Goal: Task Accomplishment & Management: Use online tool/utility

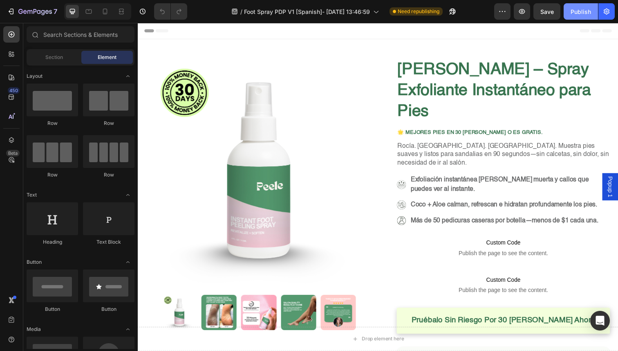
click at [586, 15] on div "Publish" at bounding box center [581, 11] width 20 height 9
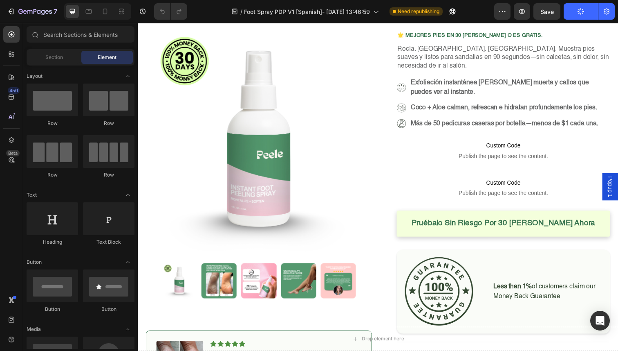
scroll to position [48, 0]
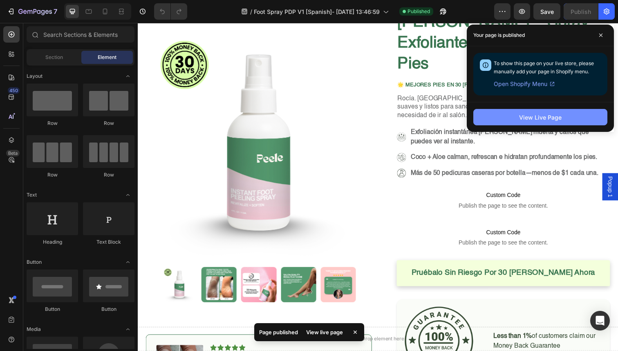
click at [553, 117] on div "View Live Page" at bounding box center [540, 117] width 43 height 9
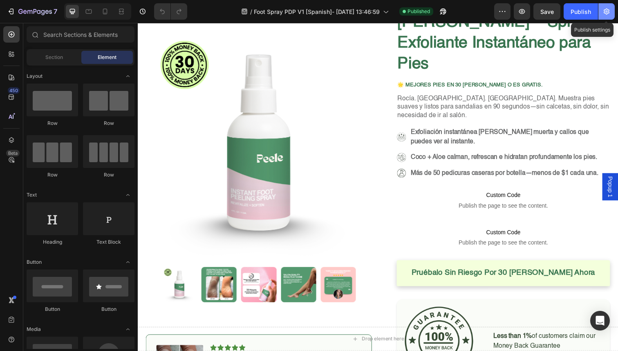
click at [607, 11] on icon "button" at bounding box center [607, 12] width 6 height 6
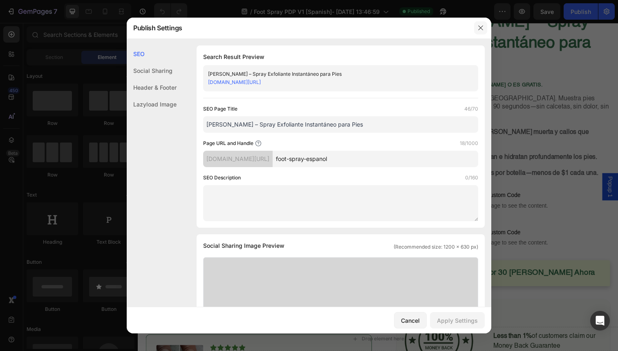
click at [482, 29] on icon "button" at bounding box center [481, 28] width 7 height 7
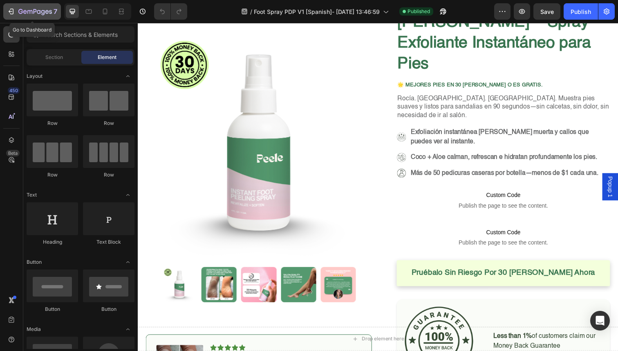
click at [13, 15] on icon "button" at bounding box center [11, 11] width 8 height 8
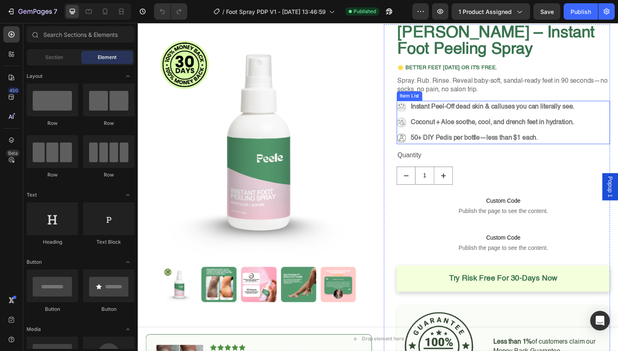
scroll to position [37, 0]
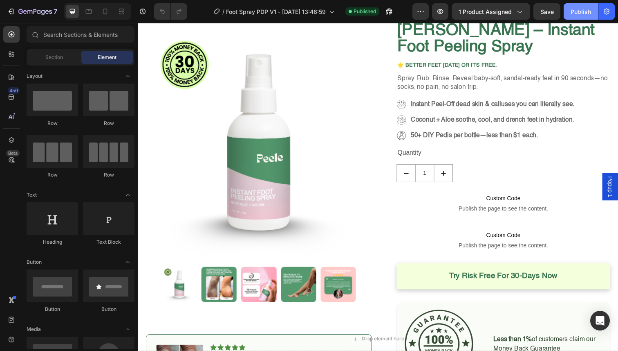
click at [575, 11] on div "Publish" at bounding box center [581, 11] width 20 height 9
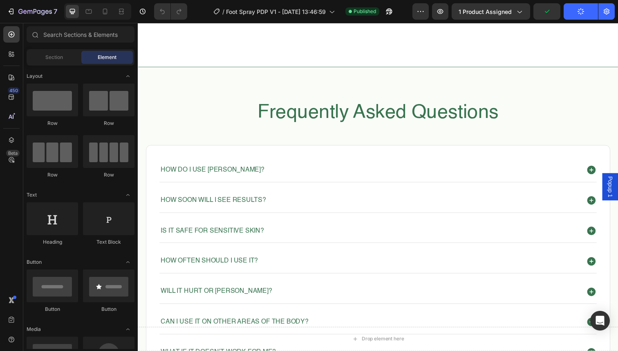
scroll to position [1794, 0]
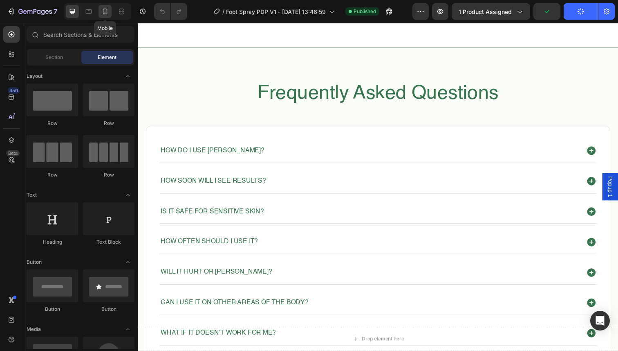
click at [103, 12] on icon at bounding box center [105, 11] width 8 height 8
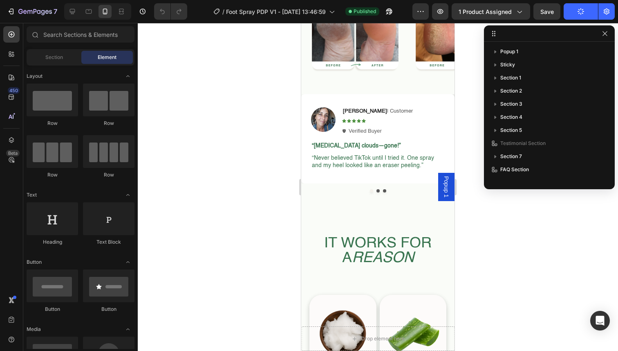
scroll to position [808, 0]
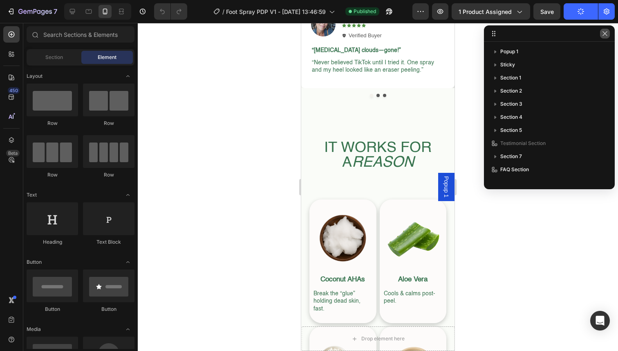
click at [609, 37] on button "button" at bounding box center [605, 34] width 10 height 10
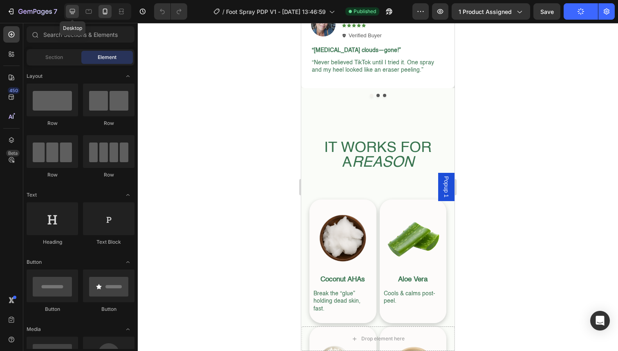
click at [72, 9] on icon at bounding box center [72, 11] width 8 height 8
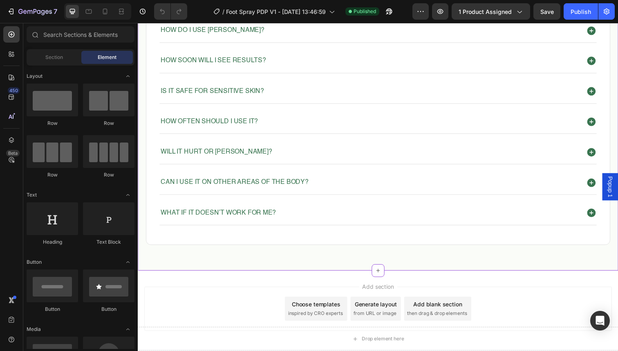
scroll to position [1925, 0]
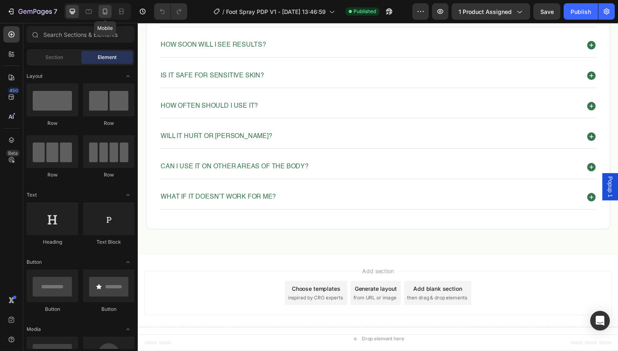
click at [108, 14] on icon at bounding box center [105, 11] width 8 height 8
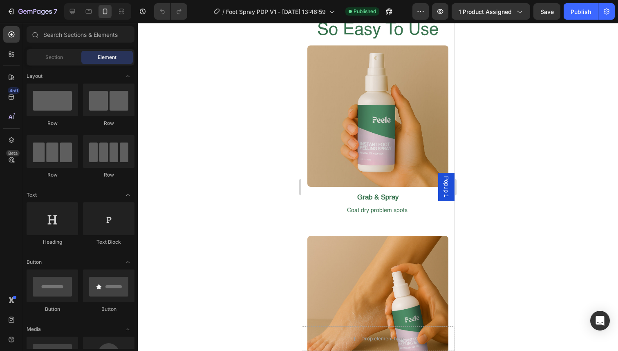
scroll to position [1214, 0]
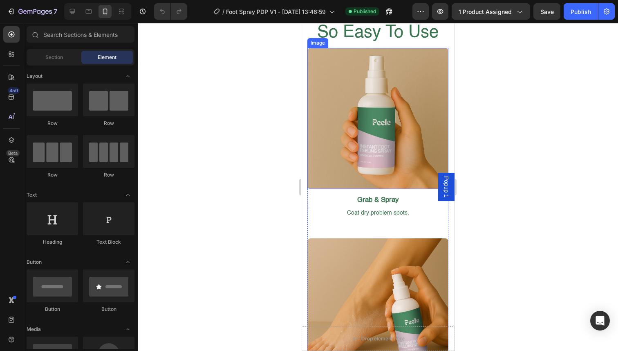
click at [350, 102] on img at bounding box center [378, 118] width 141 height 141
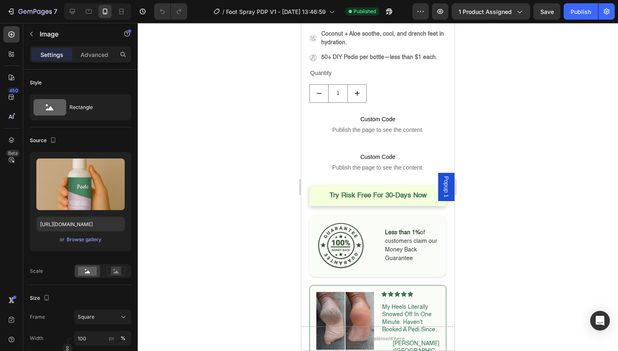
scroll to position [47, 0]
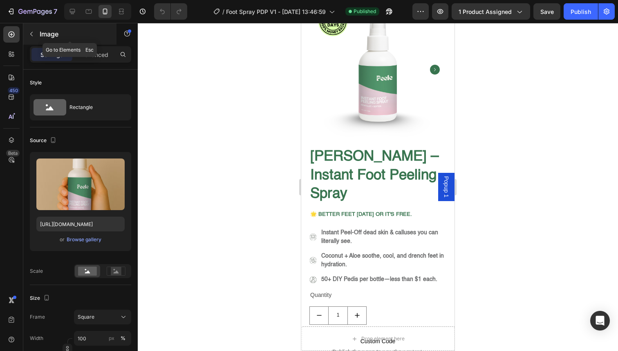
click at [29, 31] on icon "button" at bounding box center [31, 34] width 7 height 7
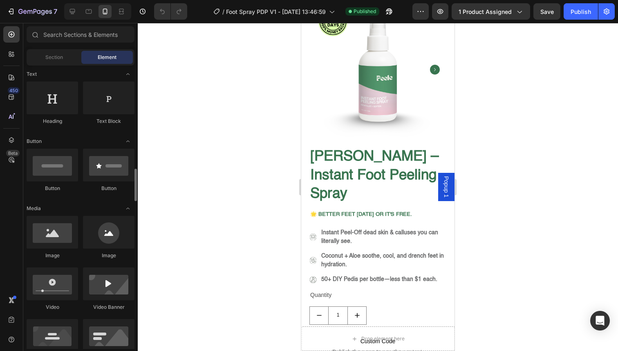
scroll to position [97, 0]
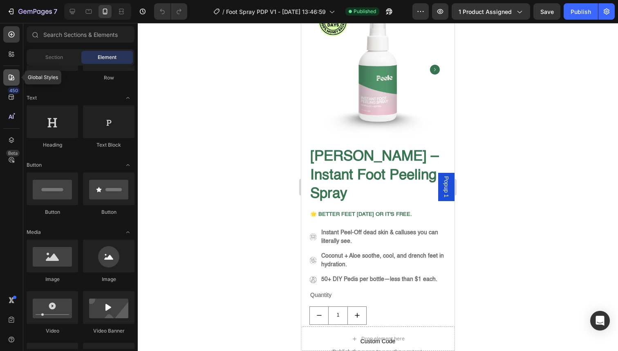
click at [12, 75] on icon at bounding box center [11, 77] width 8 height 8
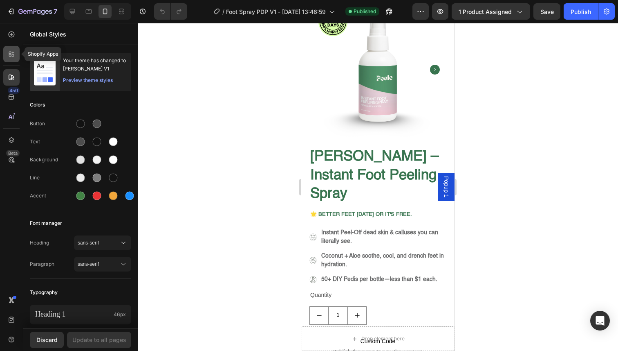
click at [16, 51] on div at bounding box center [11, 54] width 16 height 16
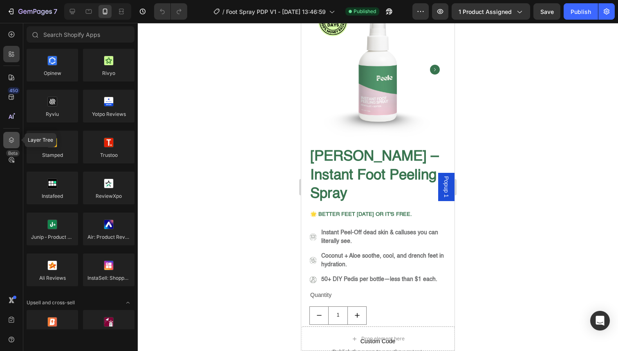
click at [11, 134] on div at bounding box center [11, 140] width 16 height 16
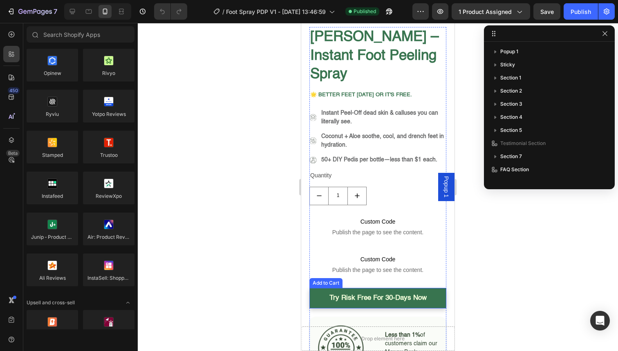
scroll to position [849, 0]
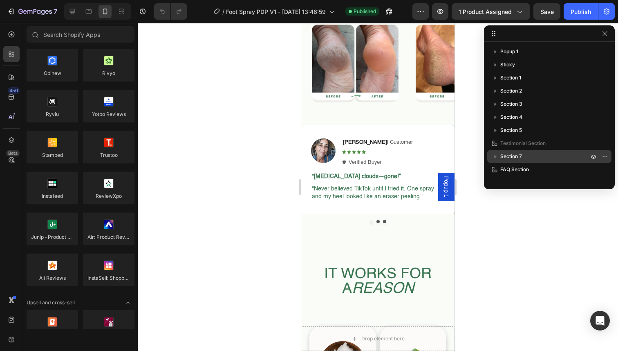
click at [517, 158] on span "Section 7" at bounding box center [512, 156] width 22 height 8
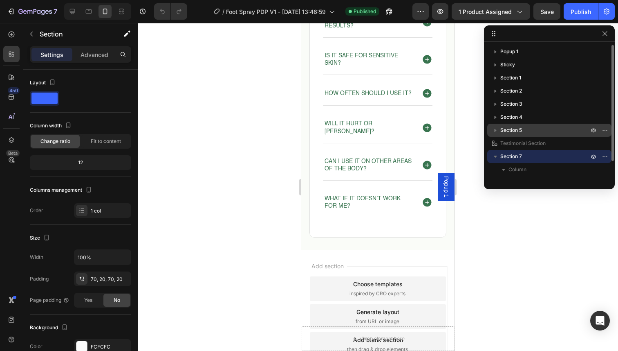
click at [531, 129] on p "Section 5" at bounding box center [546, 130] width 90 height 8
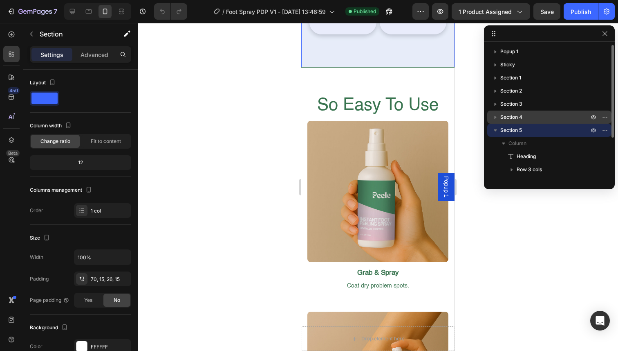
click at [541, 120] on p "Section 4" at bounding box center [546, 117] width 90 height 8
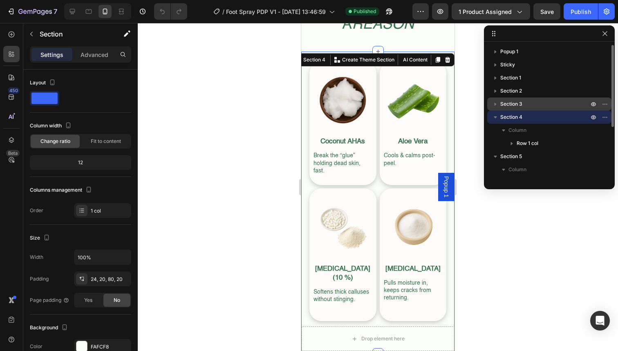
click at [552, 104] on p "Section 3" at bounding box center [546, 104] width 90 height 8
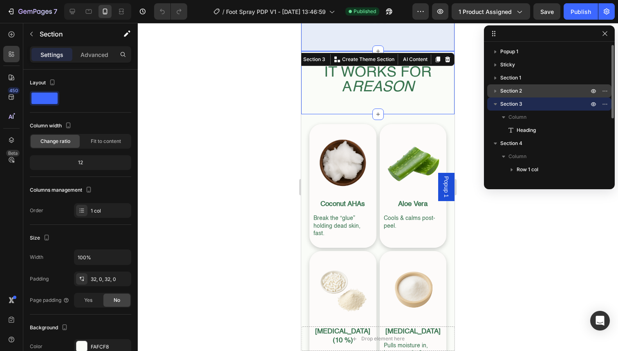
click at [560, 90] on p "Section 2" at bounding box center [546, 91] width 90 height 8
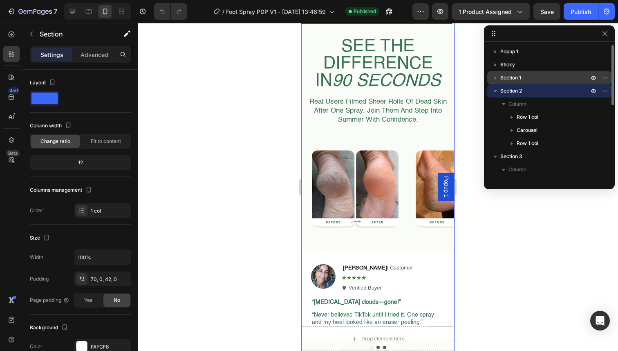
click at [568, 78] on p "Section 1" at bounding box center [546, 78] width 90 height 8
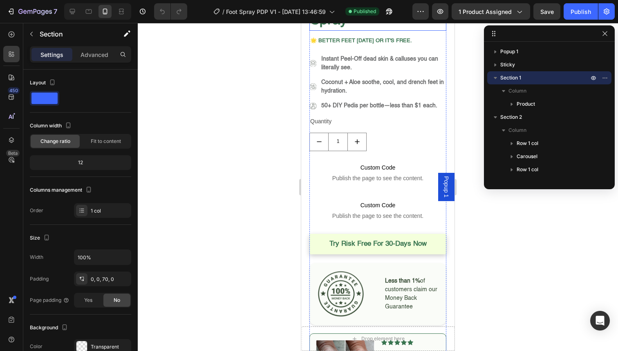
scroll to position [237, 0]
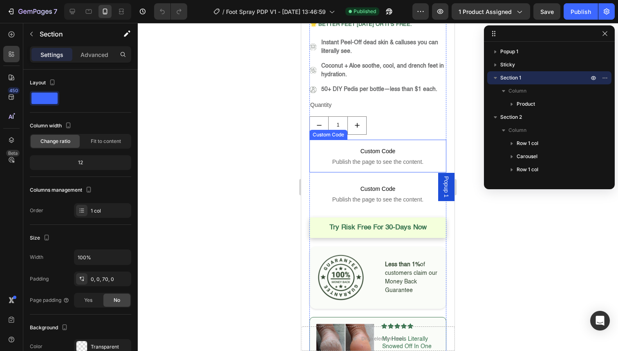
click at [366, 146] on span "Custom Code" at bounding box center [378, 151] width 137 height 10
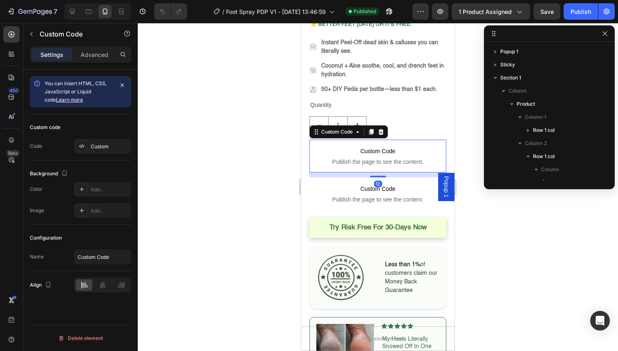
scroll to position [155, 0]
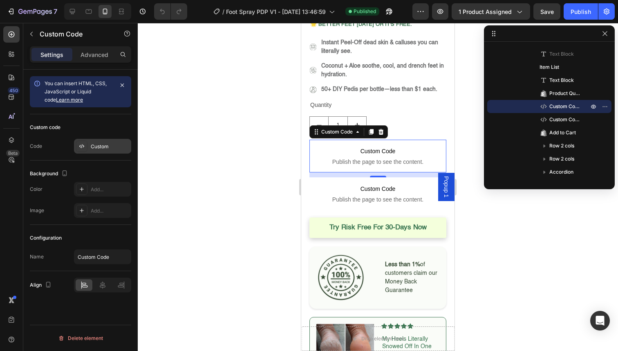
click at [103, 148] on div "Custom" at bounding box center [110, 146] width 38 height 7
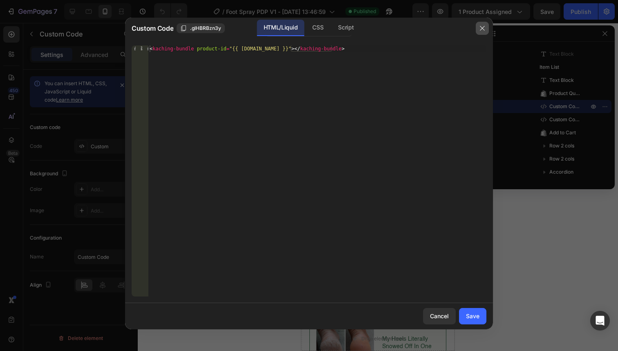
click at [479, 25] on icon "button" at bounding box center [482, 28] width 7 height 7
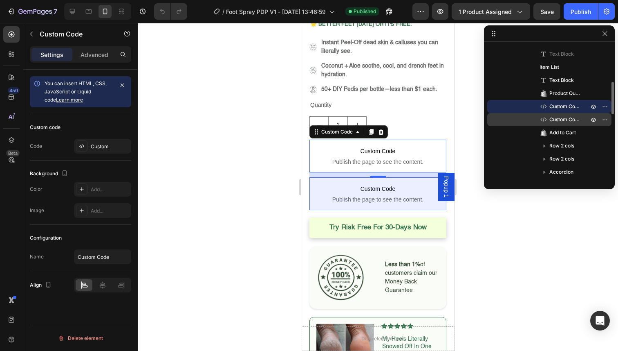
click at [557, 118] on span "Custom Code" at bounding box center [565, 119] width 31 height 8
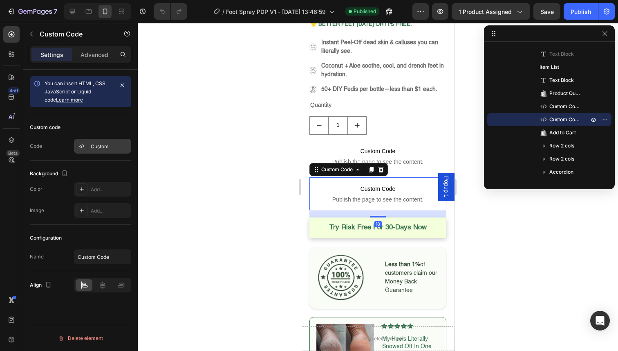
click at [118, 144] on div "Custom" at bounding box center [110, 146] width 38 height 7
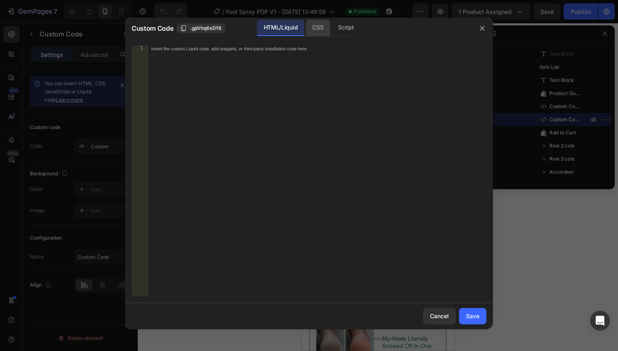
click at [332, 23] on div "CSS" at bounding box center [346, 28] width 29 height 16
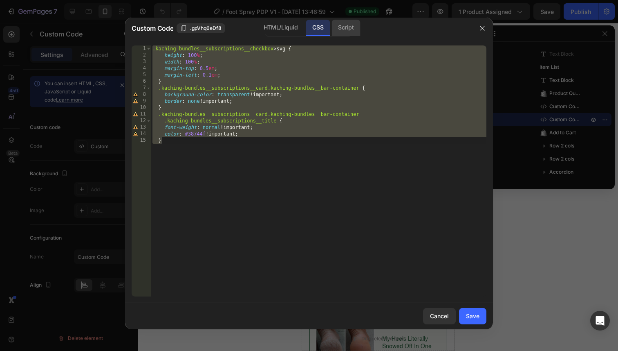
click at [345, 29] on div "Script" at bounding box center [346, 28] width 29 height 16
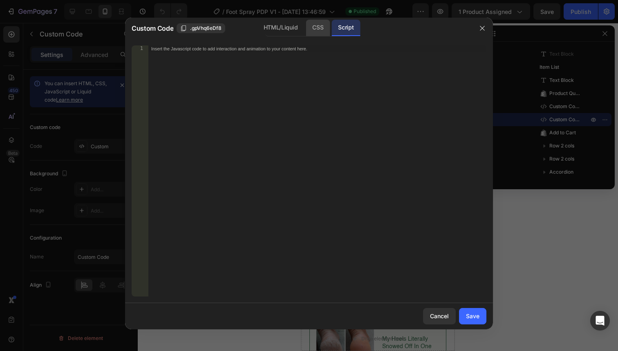
click at [321, 28] on div "CSS" at bounding box center [318, 28] width 24 height 16
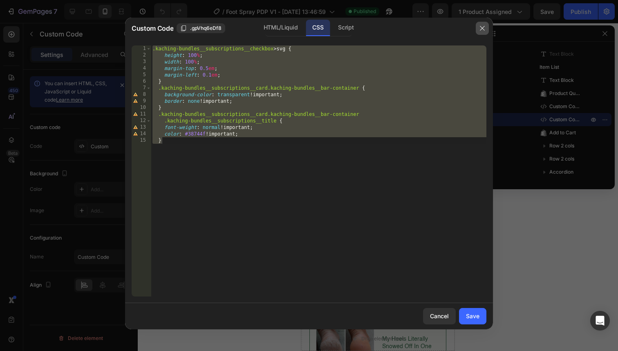
click at [483, 27] on icon "button" at bounding box center [482, 28] width 7 height 7
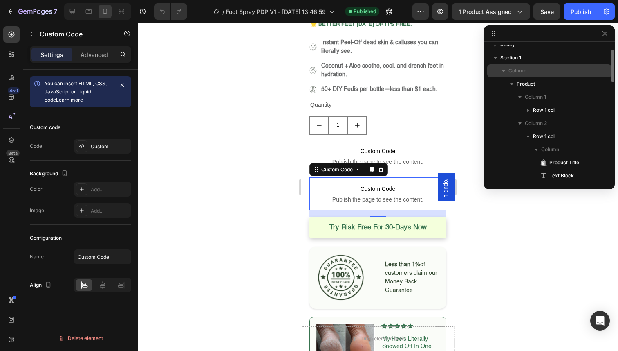
scroll to position [0, 0]
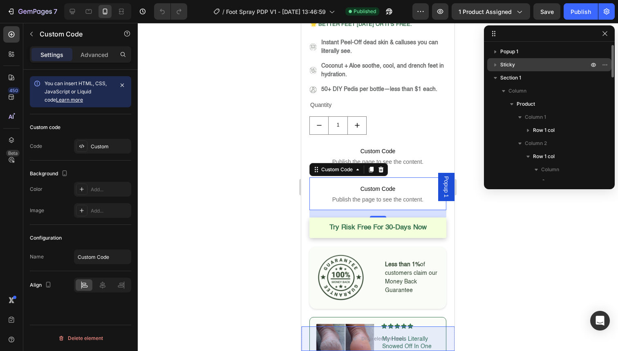
click at [523, 63] on p "Sticky" at bounding box center [546, 65] width 90 height 8
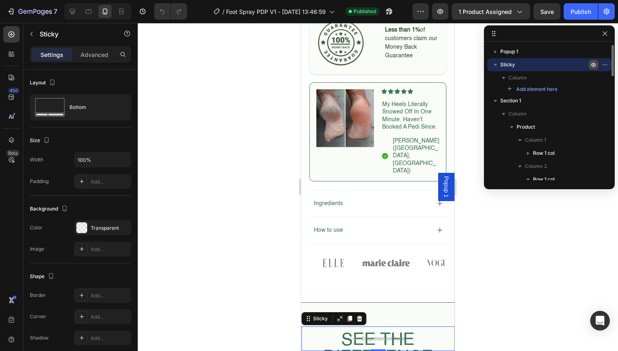
click at [594, 67] on icon "button" at bounding box center [594, 64] width 7 height 7
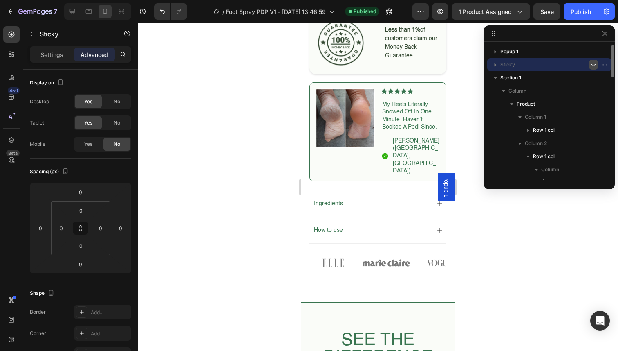
click at [594, 67] on icon "button" at bounding box center [594, 64] width 7 height 7
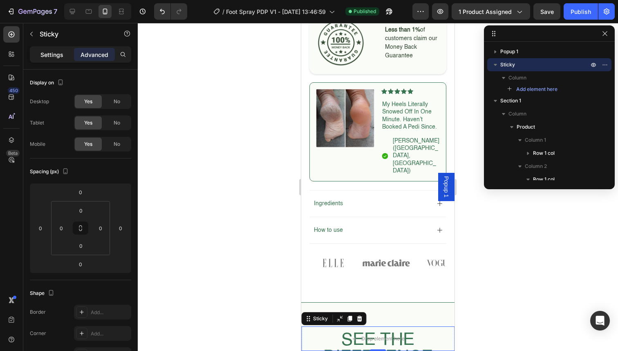
click at [54, 56] on p "Settings" at bounding box center [51, 54] width 23 height 9
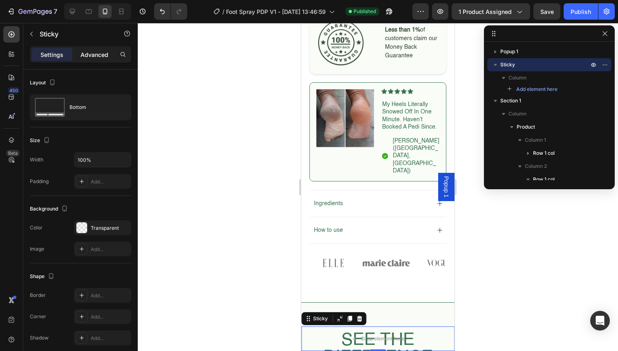
click at [90, 54] on p "Advanced" at bounding box center [95, 54] width 28 height 9
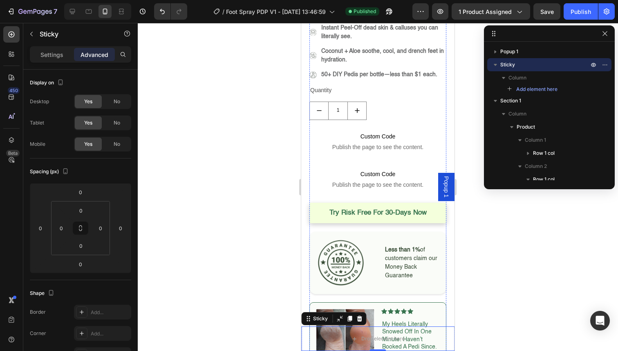
scroll to position [243, 0]
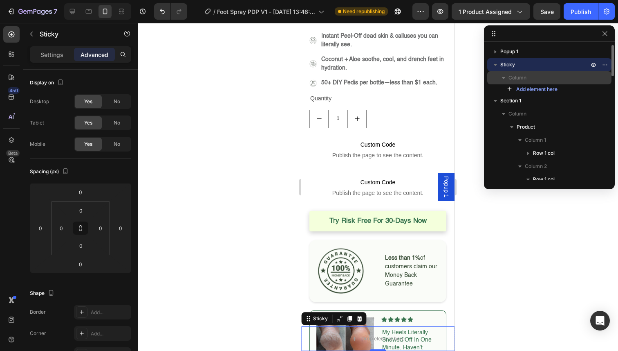
click at [504, 76] on icon "button" at bounding box center [504, 78] width 8 height 8
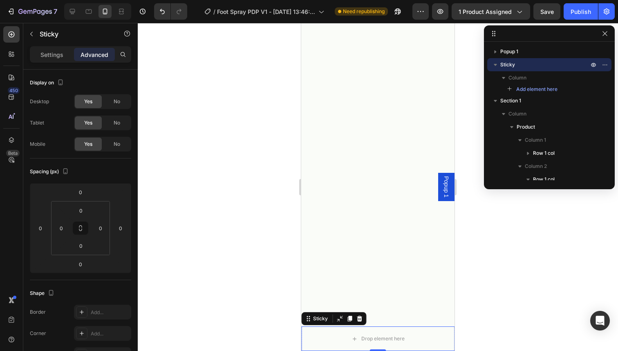
scroll to position [99, 0]
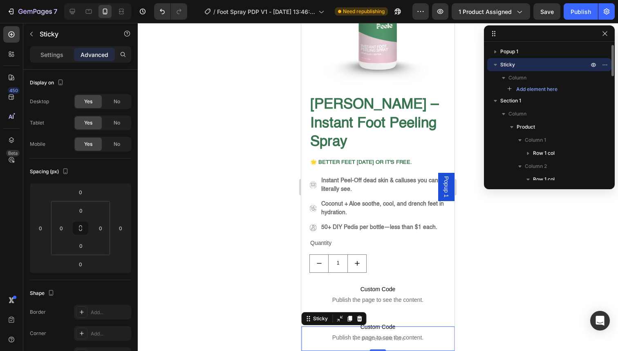
click at [495, 62] on icon "button" at bounding box center [496, 65] width 8 height 8
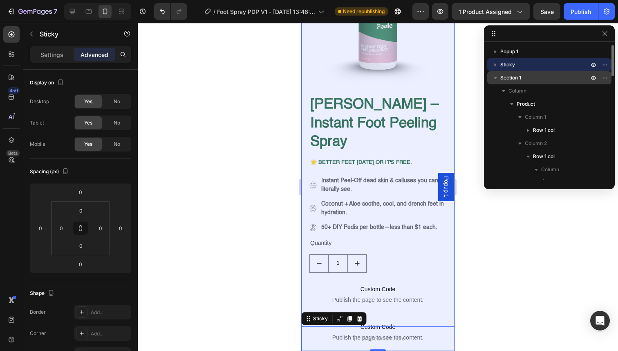
click at [495, 76] on icon "button" at bounding box center [496, 78] width 8 height 8
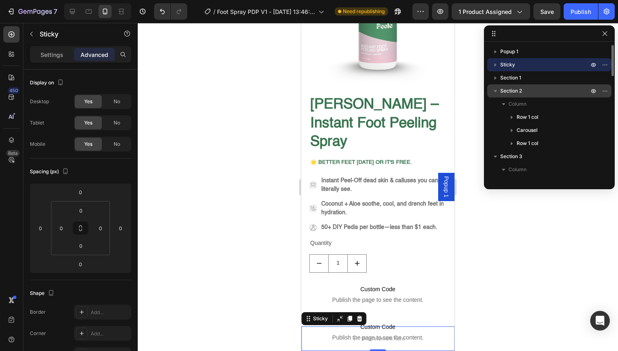
click at [493, 88] on icon "button" at bounding box center [496, 91] width 8 height 8
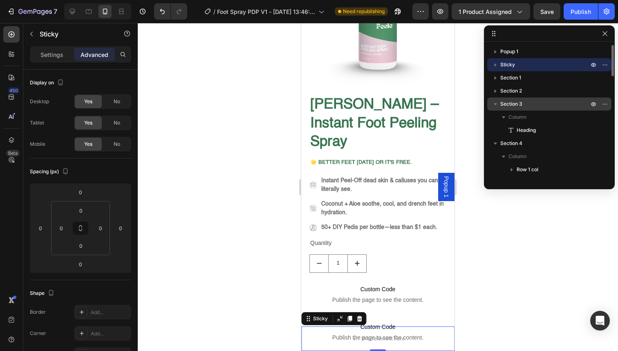
click at [495, 106] on icon "button" at bounding box center [496, 104] width 8 height 8
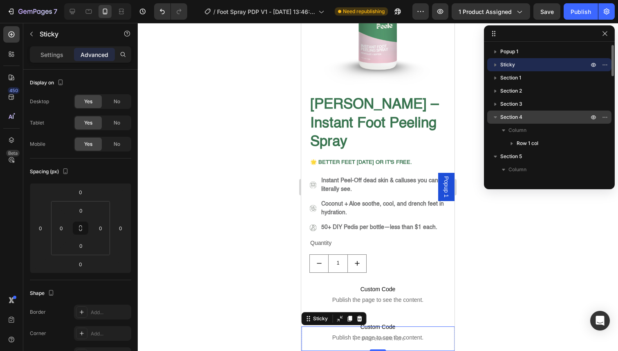
click at [494, 117] on icon "button" at bounding box center [496, 117] width 8 height 8
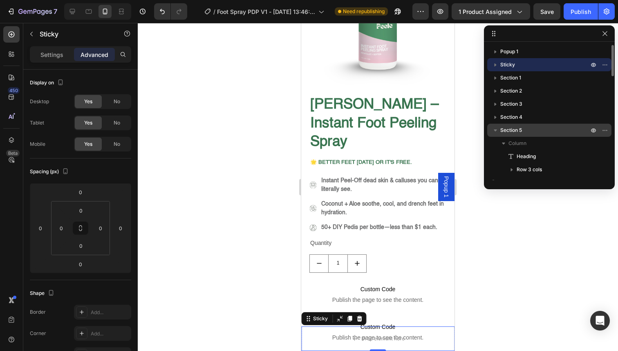
click at [494, 128] on icon "button" at bounding box center [496, 130] width 8 height 8
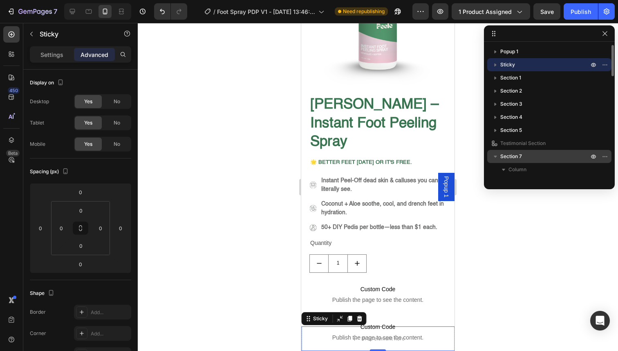
click at [494, 155] on icon "button" at bounding box center [496, 156] width 8 height 8
click at [520, 66] on p "Sticky" at bounding box center [546, 65] width 90 height 8
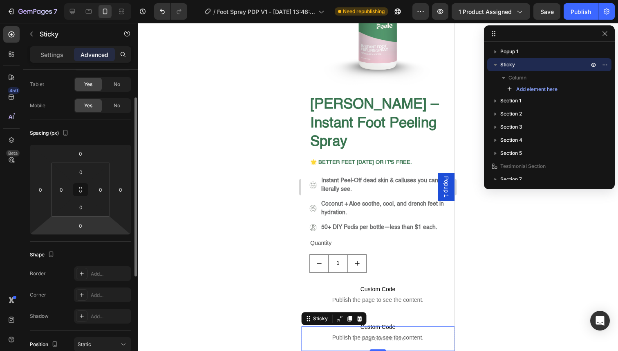
scroll to position [0, 0]
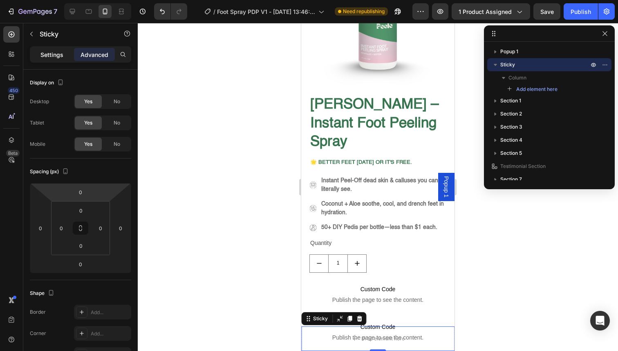
click at [61, 50] on p "Settings" at bounding box center [51, 54] width 23 height 9
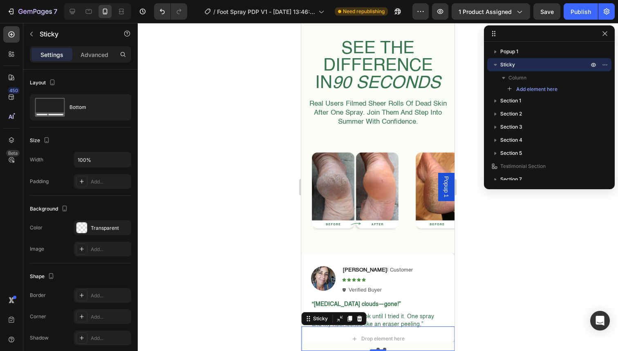
scroll to position [722, 0]
click at [521, 65] on p "Sticky" at bounding box center [546, 65] width 90 height 8
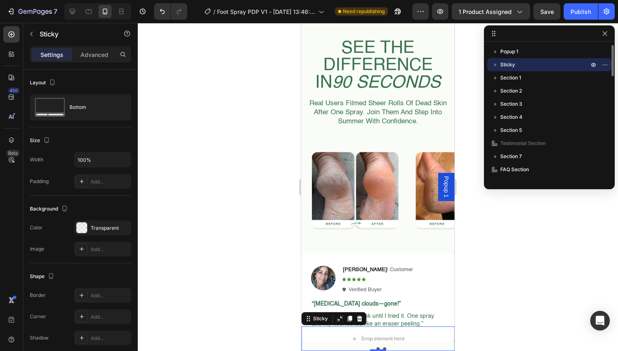
click at [521, 65] on p "Sticky" at bounding box center [546, 65] width 90 height 8
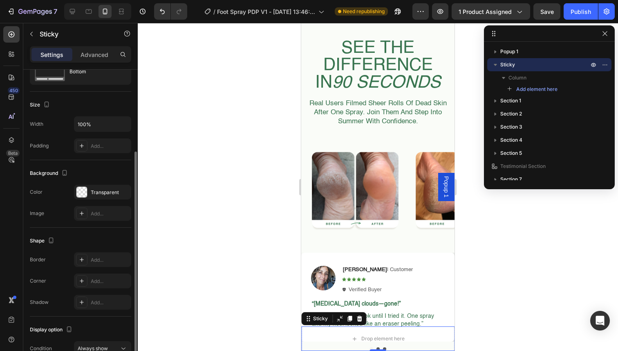
scroll to position [0, 0]
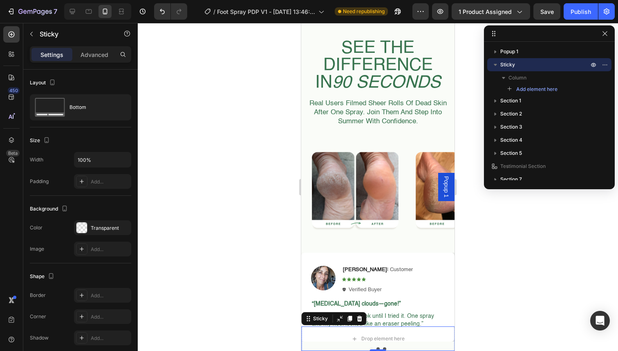
click at [100, 61] on div "Settings Advanced" at bounding box center [80, 54] width 101 height 16
click at [90, 51] on p "Advanced" at bounding box center [95, 54] width 28 height 9
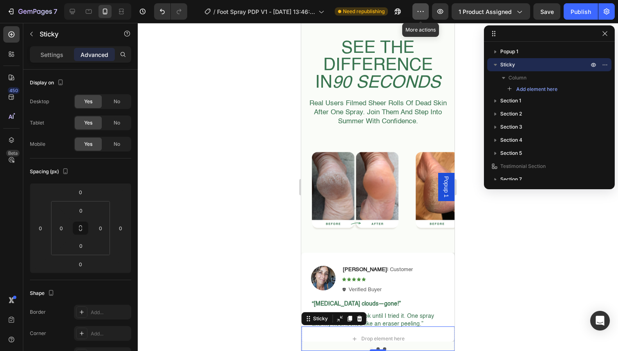
click at [419, 17] on button "button" at bounding box center [421, 11] width 16 height 16
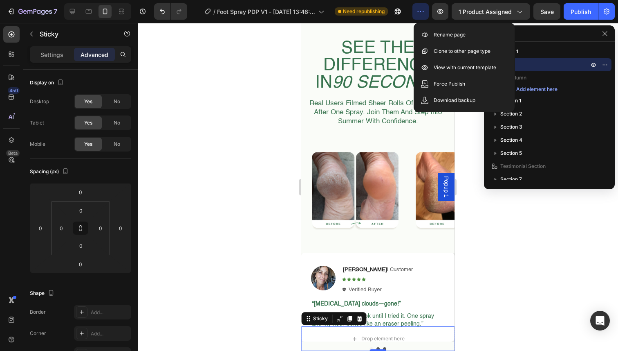
click at [419, 17] on button "button" at bounding box center [421, 11] width 16 height 16
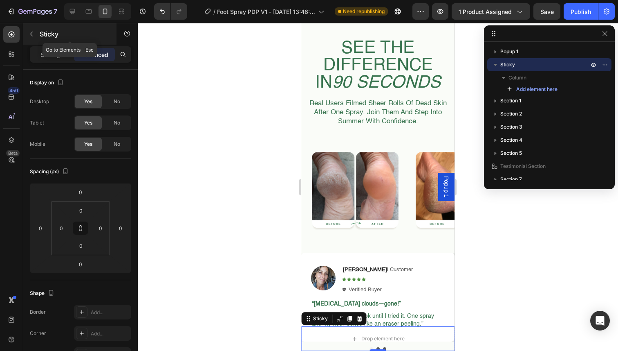
click at [29, 29] on button "button" at bounding box center [31, 33] width 13 height 13
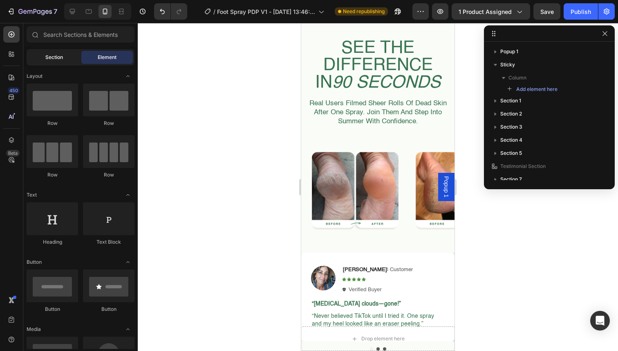
click at [63, 51] on div "Section" at bounding box center [54, 57] width 52 height 13
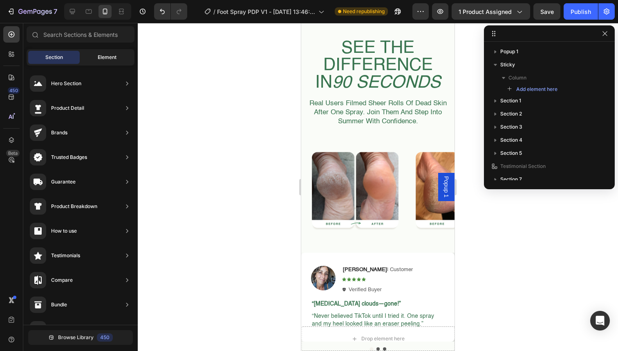
click at [95, 57] on div "Element" at bounding box center [107, 57] width 52 height 13
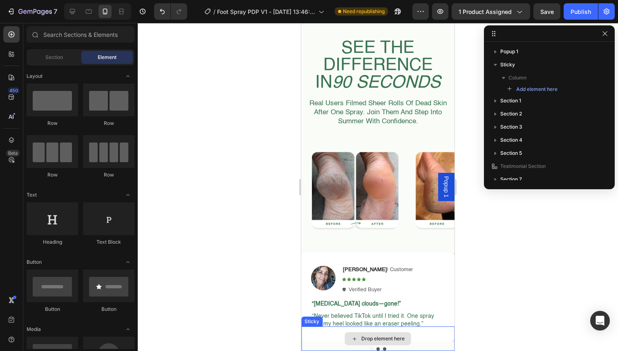
click at [432, 331] on div "Drop element here" at bounding box center [377, 338] width 153 height 25
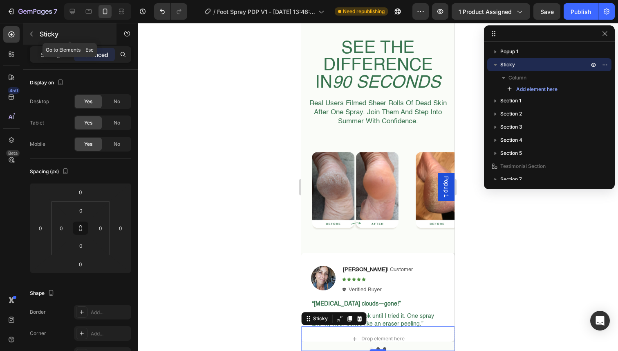
click at [30, 34] on icon "button" at bounding box center [31, 34] width 7 height 7
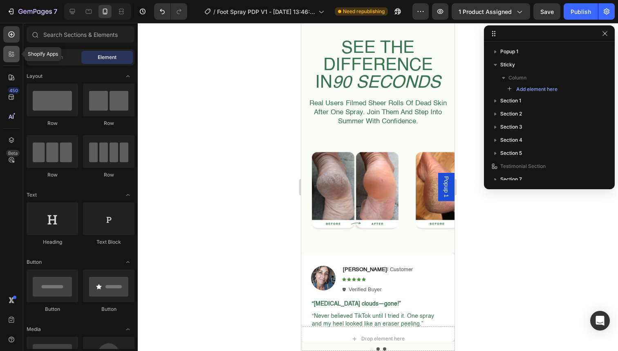
click at [16, 49] on div at bounding box center [11, 54] width 16 height 16
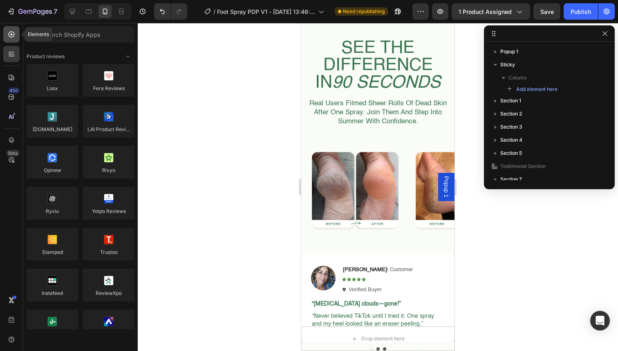
click at [15, 38] on div at bounding box center [11, 34] width 16 height 16
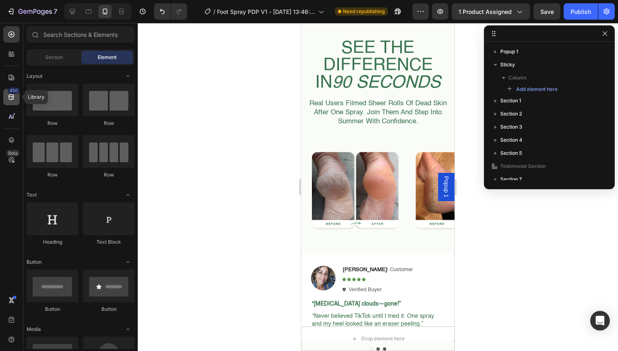
click at [11, 92] on div "450" at bounding box center [14, 90] width 12 height 7
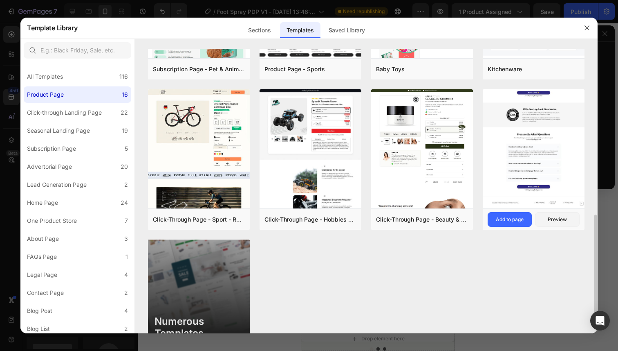
scroll to position [406, 0]
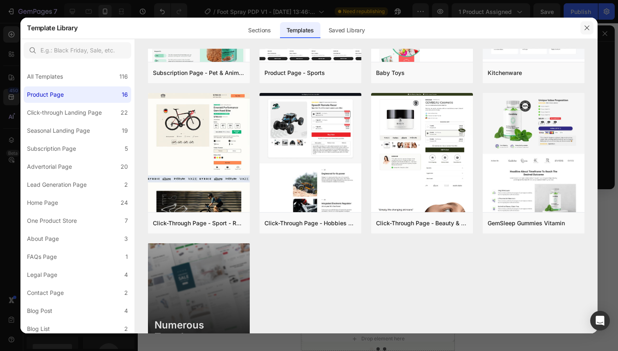
click at [583, 23] on button "button" at bounding box center [587, 27] width 13 height 13
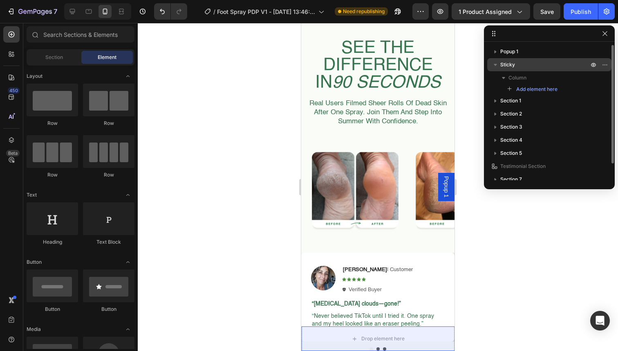
click at [538, 65] on p "Sticky" at bounding box center [546, 65] width 90 height 8
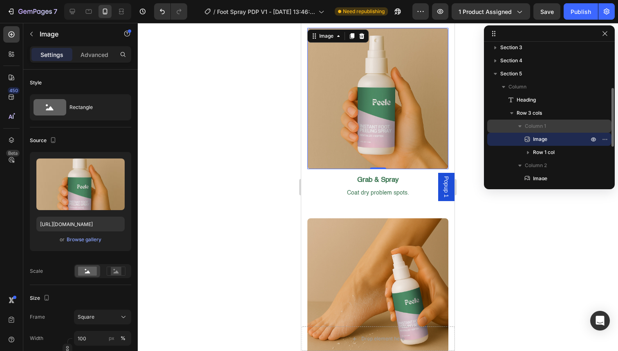
scroll to position [54, 0]
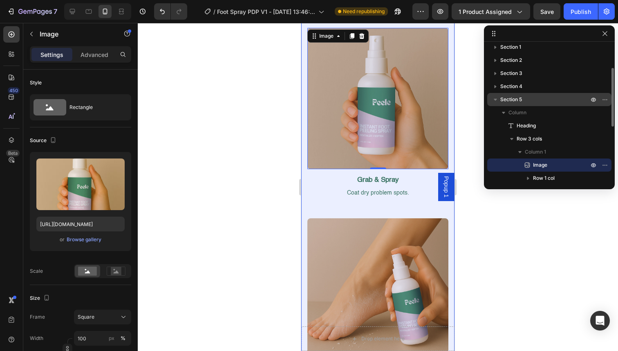
click at [496, 103] on button "button" at bounding box center [496, 99] width 10 height 10
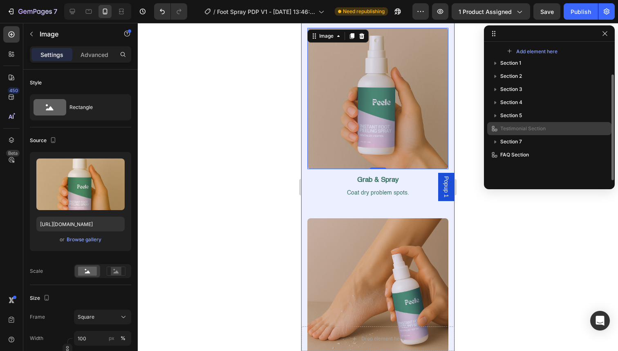
scroll to position [0, 0]
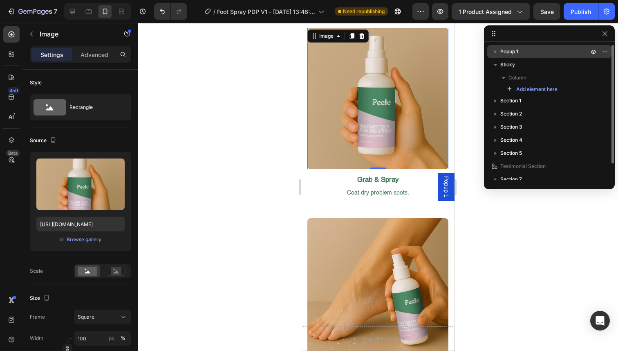
click at [497, 51] on icon "button" at bounding box center [496, 51] width 8 height 8
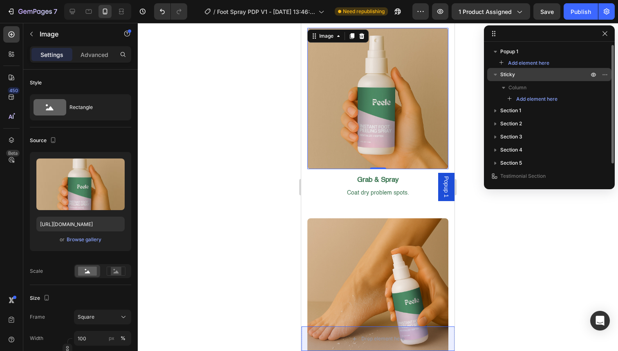
click at [494, 74] on icon "button" at bounding box center [496, 74] width 8 height 8
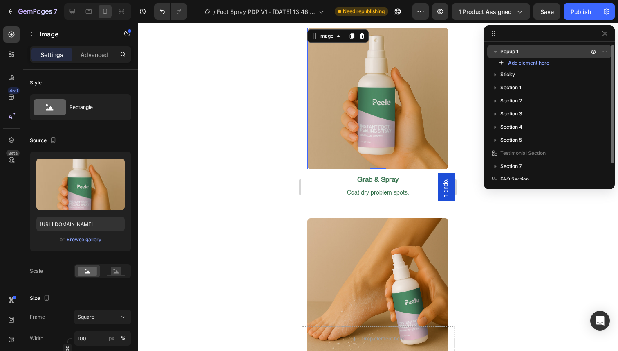
click at [494, 54] on icon "button" at bounding box center [496, 51] width 8 height 8
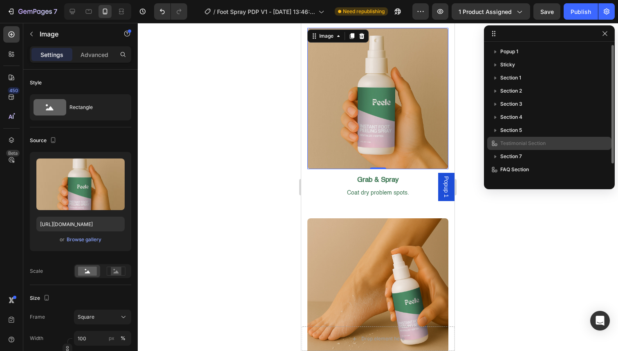
click at [508, 142] on span "Testimonial Section" at bounding box center [523, 143] width 45 height 8
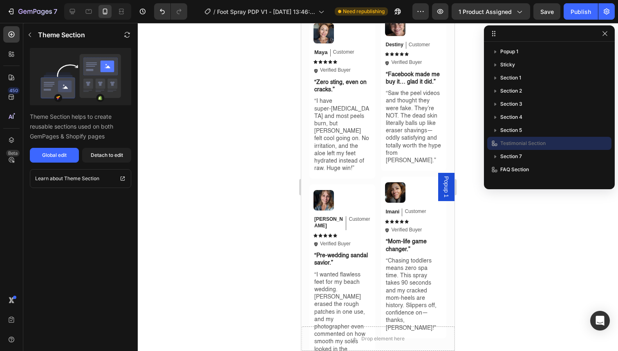
scroll to position [2340, 0]
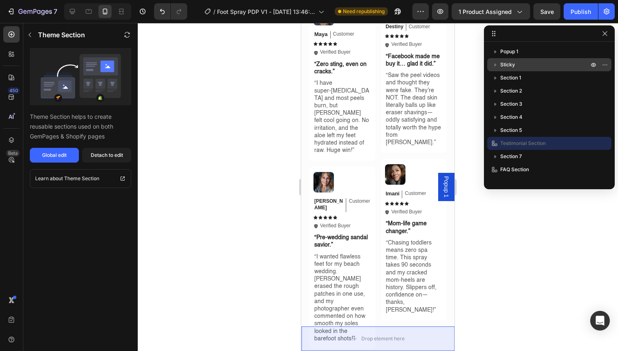
click at [537, 64] on p "Sticky" at bounding box center [546, 65] width 90 height 8
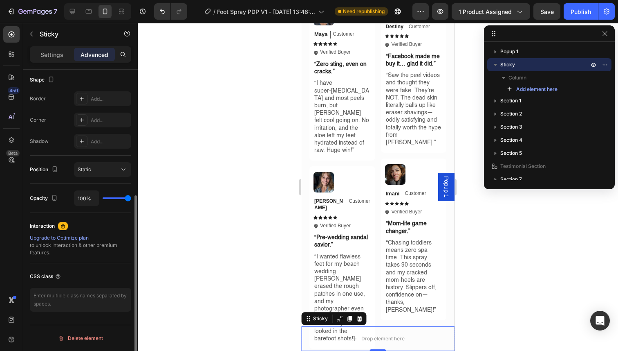
scroll to position [0, 0]
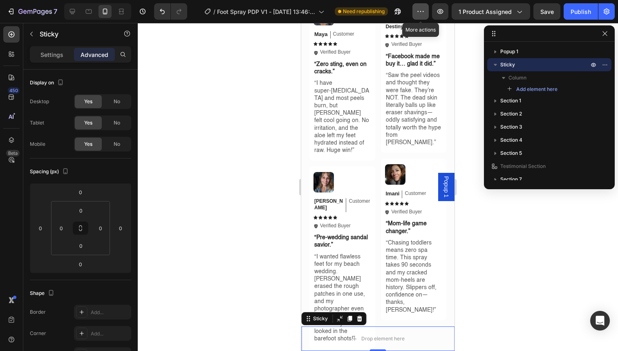
click at [417, 11] on button "button" at bounding box center [421, 11] width 16 height 16
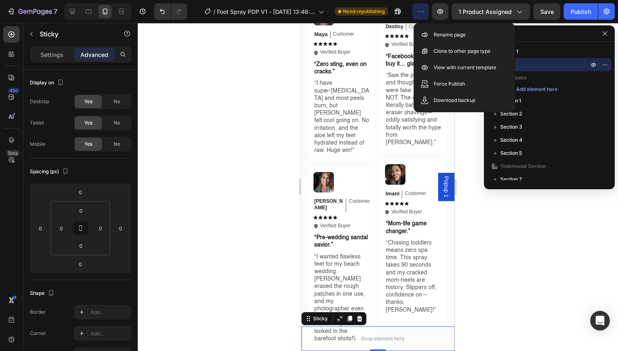
click at [417, 11] on button "button" at bounding box center [421, 11] width 16 height 16
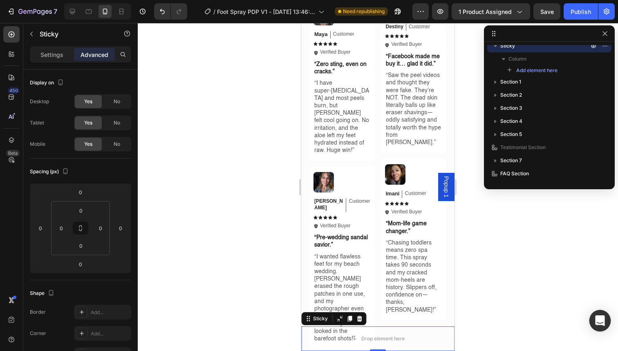
click at [597, 321] on icon "Open Intercom Messenger" at bounding box center [600, 320] width 9 height 11
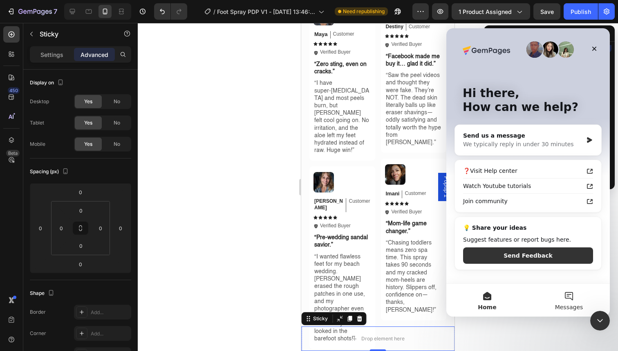
click at [559, 301] on button "Messages" at bounding box center [569, 299] width 82 height 33
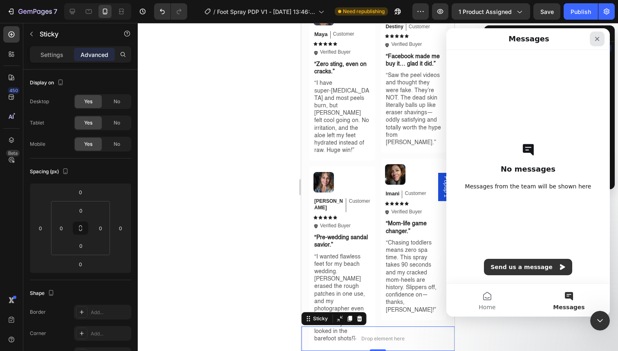
click at [596, 38] on icon "Close" at bounding box center [598, 39] width 4 height 4
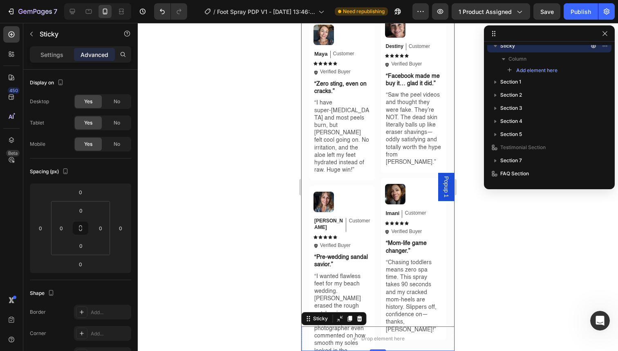
scroll to position [2318, 0]
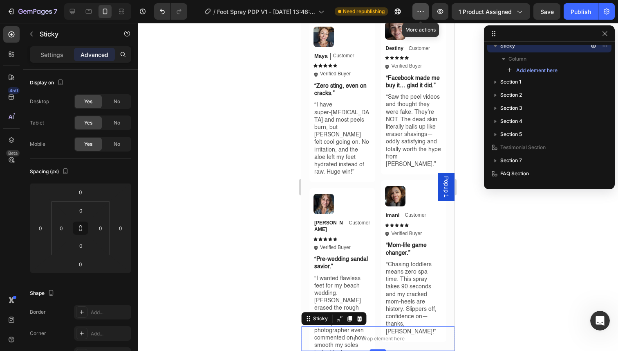
click at [420, 13] on icon "button" at bounding box center [421, 11] width 8 height 8
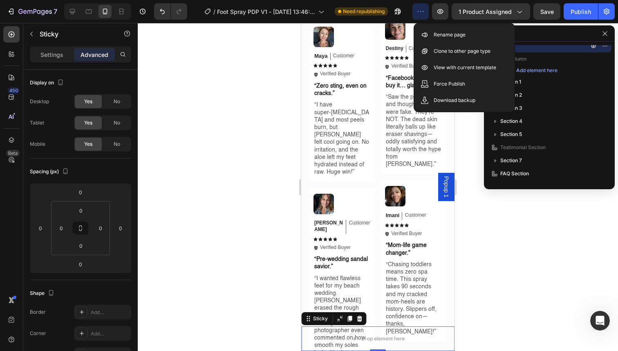
click at [420, 13] on icon "button" at bounding box center [421, 11] width 8 height 8
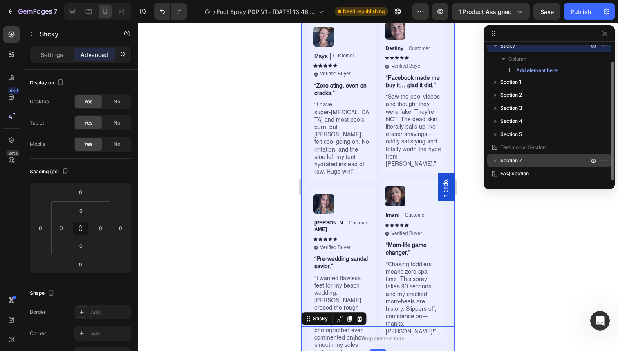
click at [497, 160] on icon "button" at bounding box center [496, 160] width 8 height 8
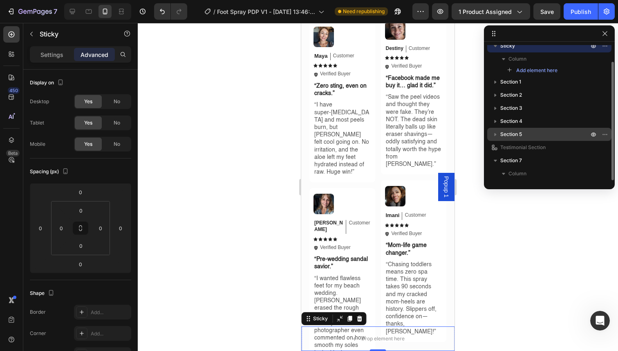
click at [495, 133] on icon "button" at bounding box center [496, 134] width 2 height 3
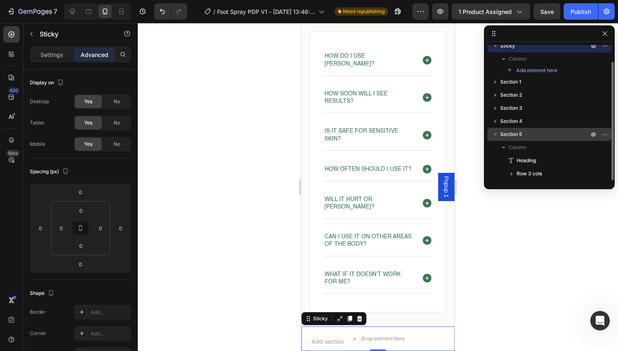
scroll to position [2842, 0]
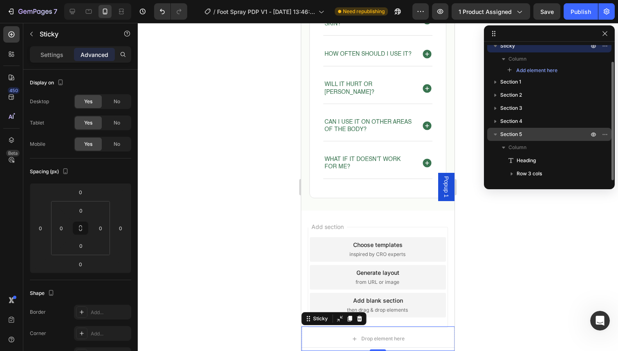
click at [549, 135] on p "Section 5" at bounding box center [546, 134] width 90 height 8
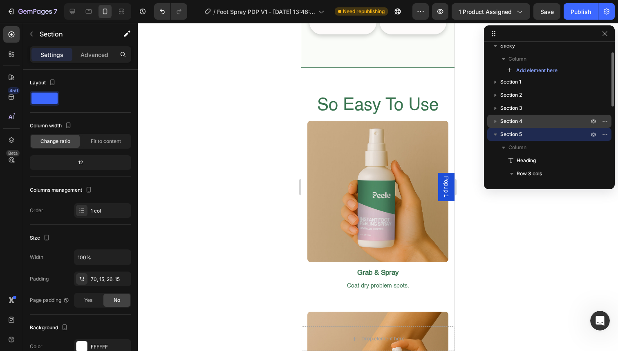
click at [559, 117] on p "Section 4" at bounding box center [546, 121] width 90 height 8
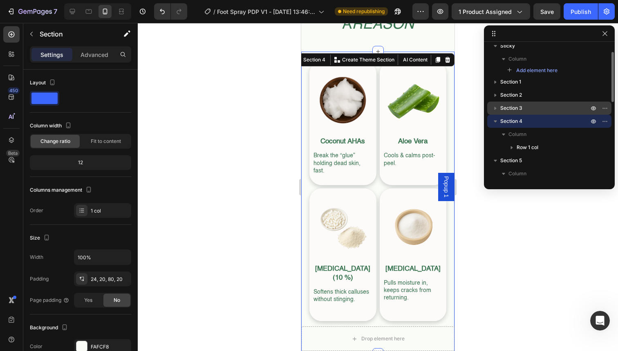
click at [560, 107] on p "Section 3" at bounding box center [546, 108] width 90 height 8
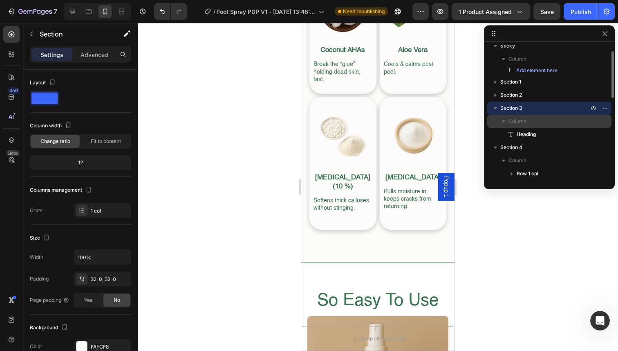
scroll to position [1051, 0]
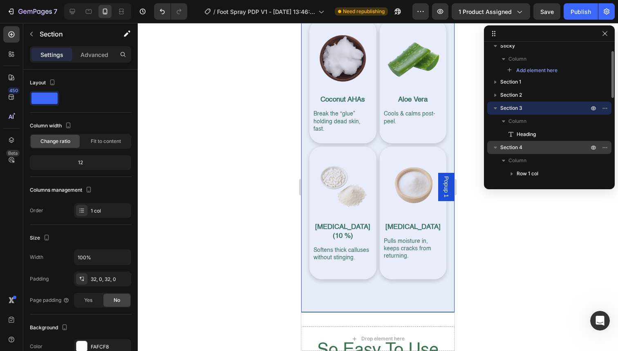
click at [536, 147] on p "Section 4" at bounding box center [546, 147] width 90 height 8
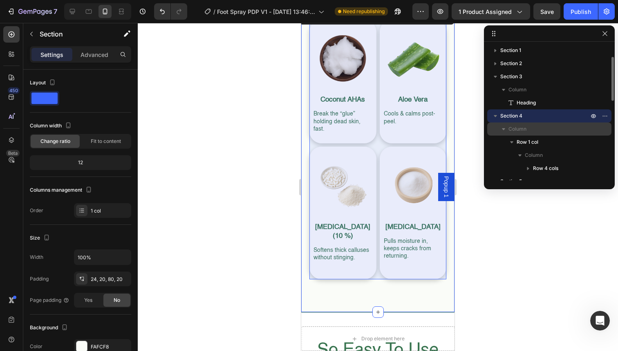
scroll to position [54, 0]
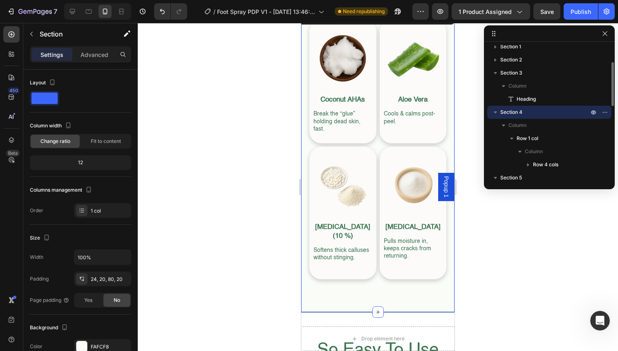
click at [495, 112] on icon "button" at bounding box center [496, 112] width 8 height 8
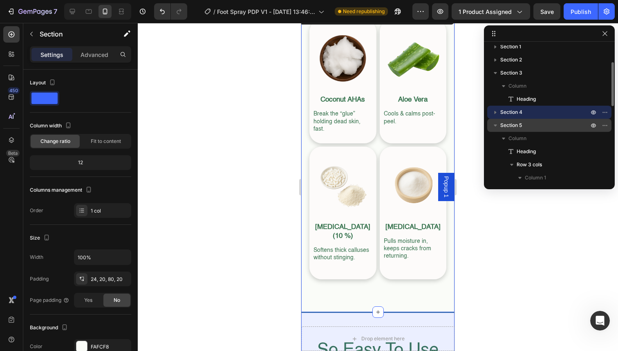
click at [517, 124] on span "Section 5" at bounding box center [512, 125] width 22 height 8
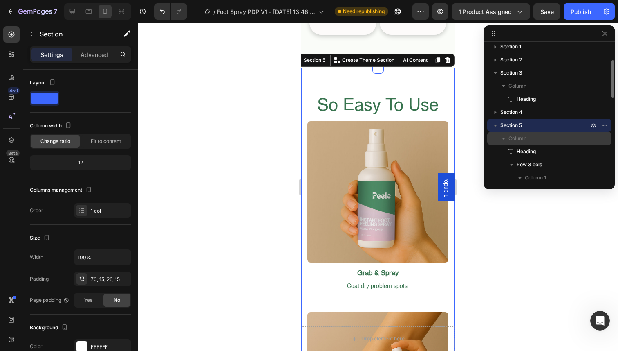
scroll to position [75, 0]
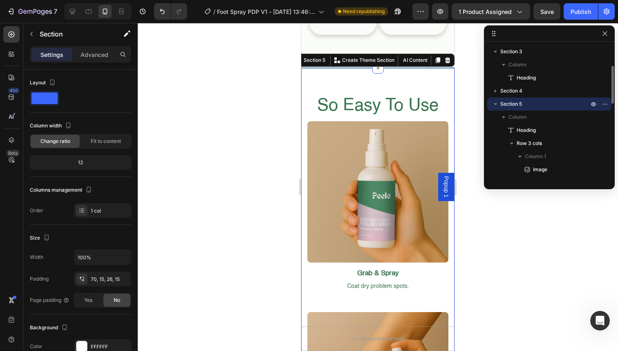
click at [495, 106] on icon "button" at bounding box center [496, 104] width 8 height 8
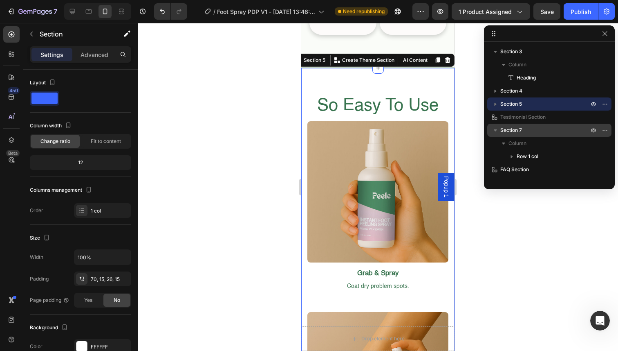
click at [513, 126] on span "Section 7" at bounding box center [512, 130] width 22 height 8
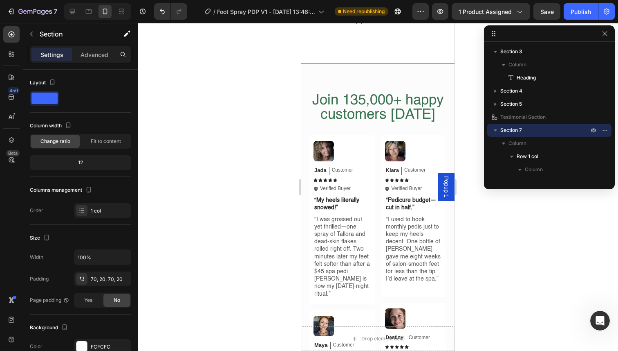
scroll to position [1936, 0]
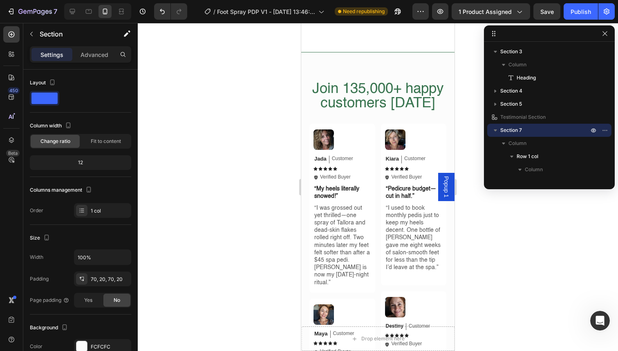
click at [497, 131] on icon "button" at bounding box center [496, 130] width 8 height 8
click at [532, 115] on span "Testimonial Section" at bounding box center [523, 117] width 45 height 8
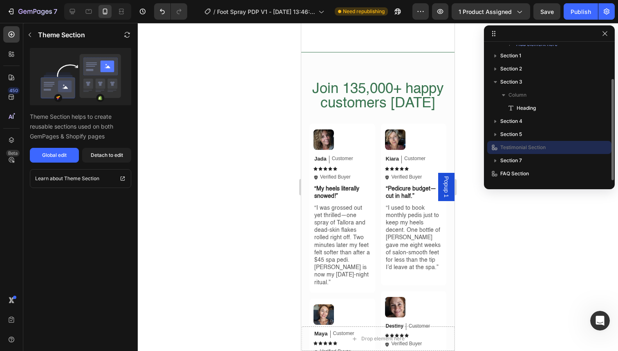
scroll to position [45, 0]
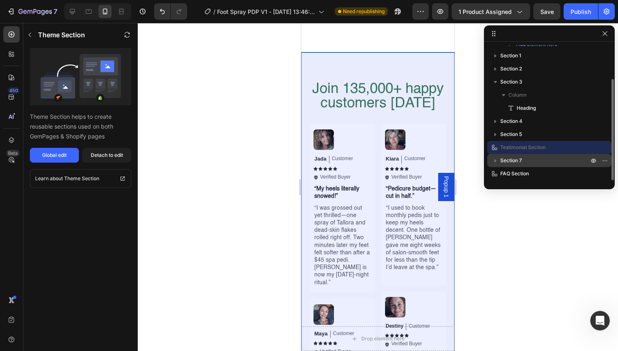
click at [531, 160] on p "Section 7" at bounding box center [546, 160] width 90 height 8
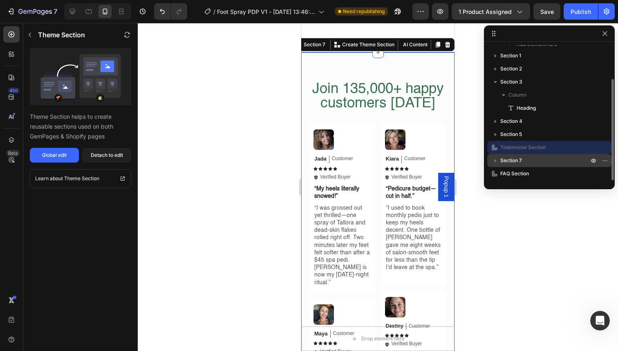
scroll to position [1937, 0]
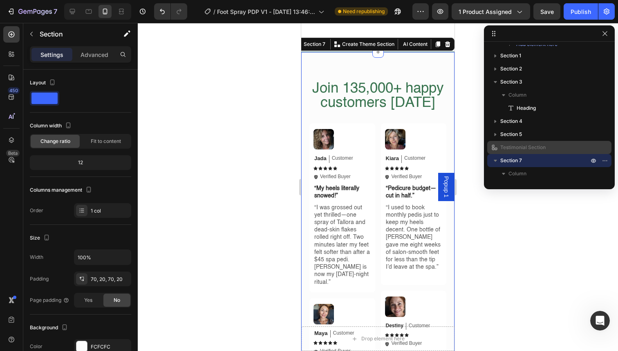
click at [542, 144] on span "Testimonial Section" at bounding box center [523, 147] width 45 height 8
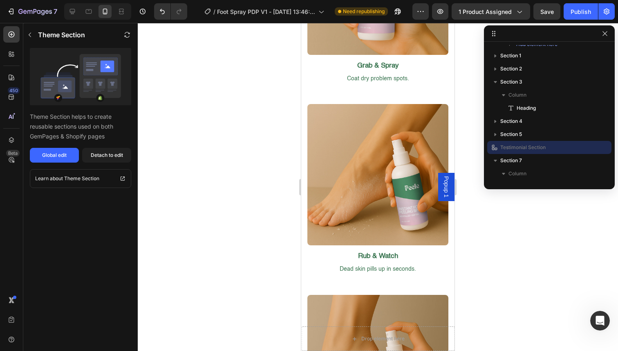
scroll to position [1479, 0]
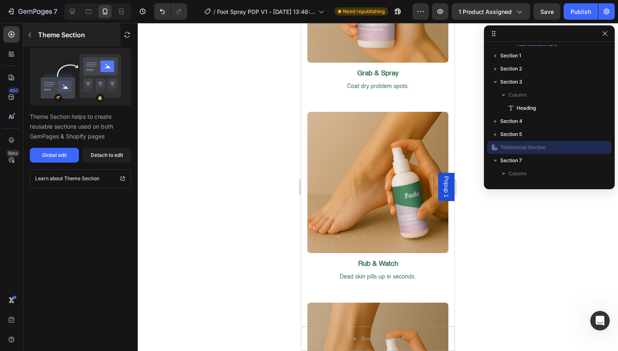
click at [26, 37] on button "button" at bounding box center [29, 34] width 13 height 13
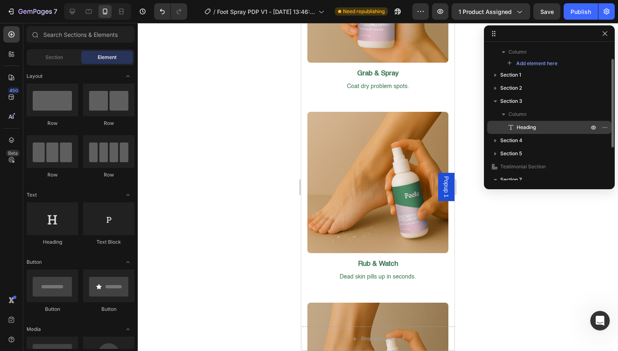
scroll to position [18, 0]
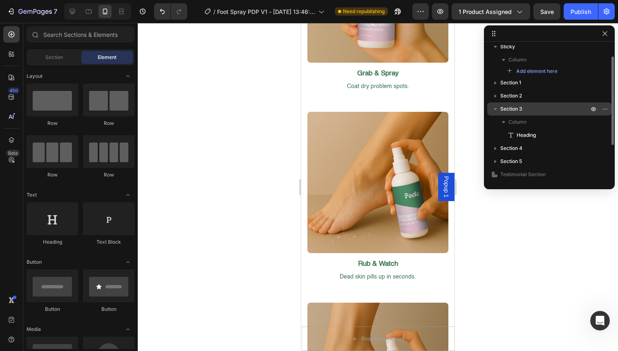
click at [564, 110] on p "Section 3" at bounding box center [546, 109] width 90 height 8
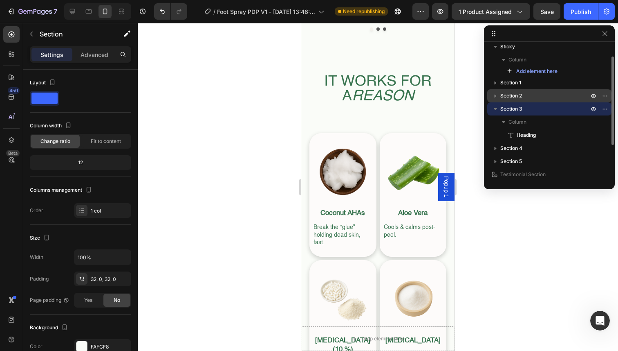
click at [558, 94] on p "Section 2" at bounding box center [546, 96] width 90 height 8
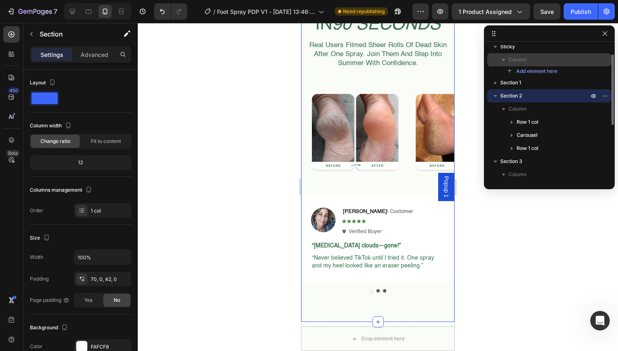
scroll to position [680, 0]
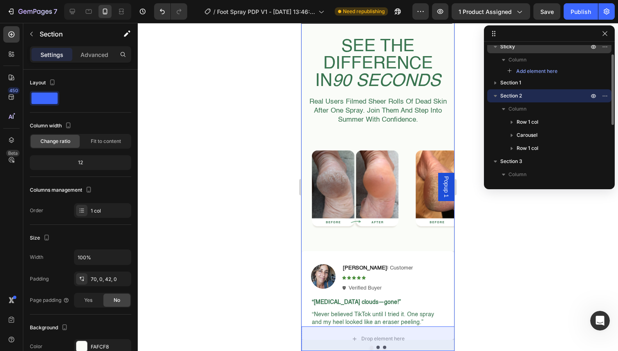
click at [567, 51] on div "Sticky" at bounding box center [550, 46] width 118 height 13
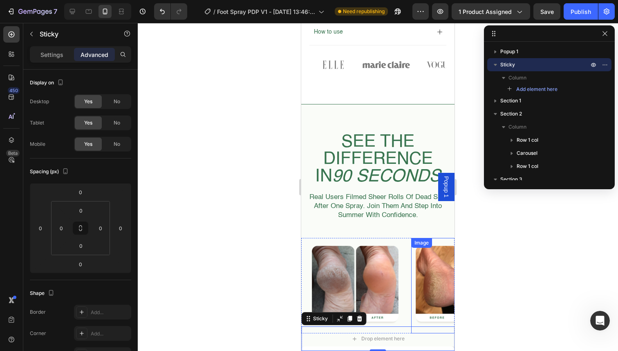
scroll to position [658, 0]
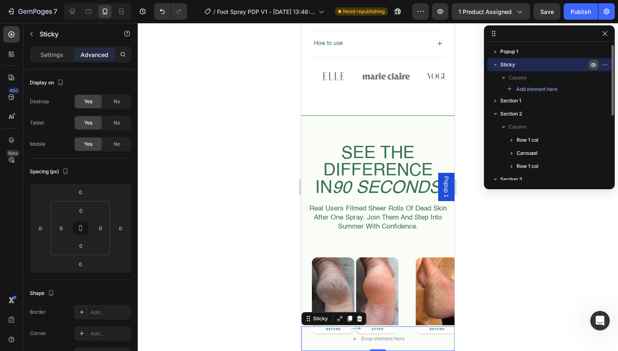
click at [594, 63] on icon "button" at bounding box center [594, 64] width 7 height 7
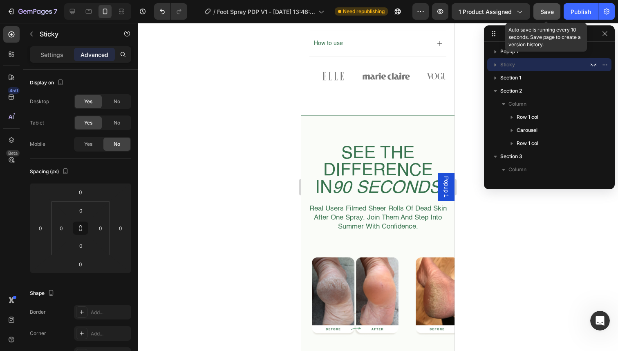
click at [545, 11] on span "Save" at bounding box center [547, 11] width 13 height 7
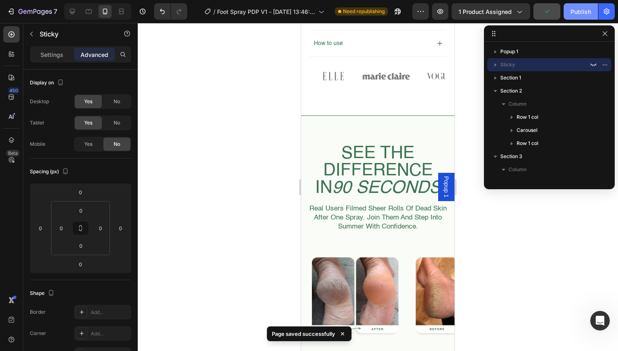
click at [578, 11] on div "Publish" at bounding box center [581, 11] width 20 height 9
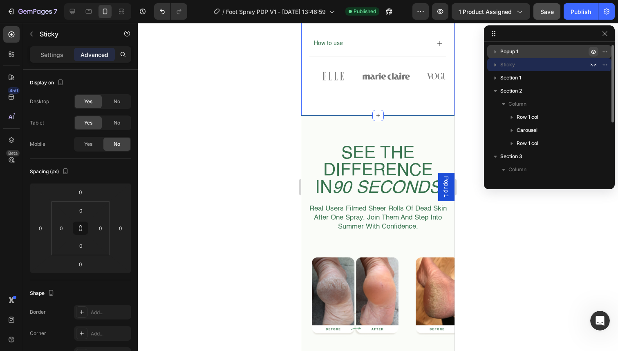
click at [593, 52] on icon "button" at bounding box center [594, 51] width 7 height 7
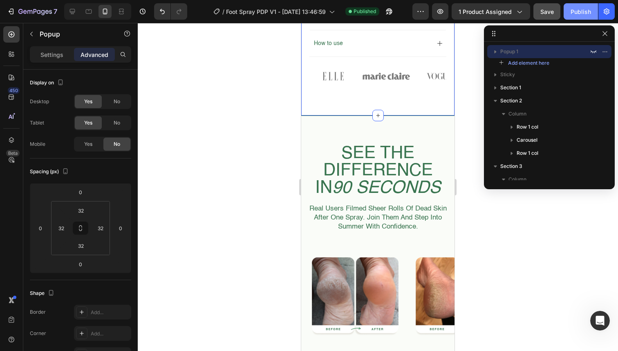
click at [584, 11] on div "Publish" at bounding box center [581, 11] width 20 height 9
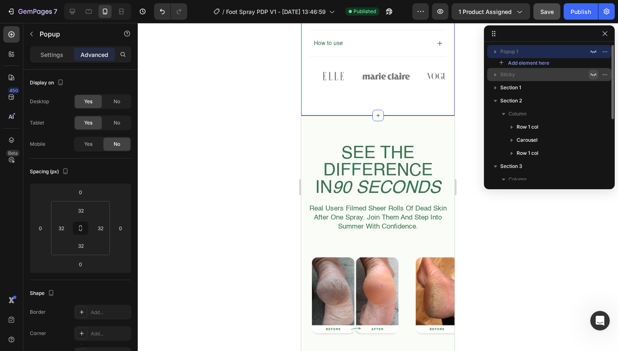
click at [593, 74] on icon "button" at bounding box center [594, 74] width 7 height 7
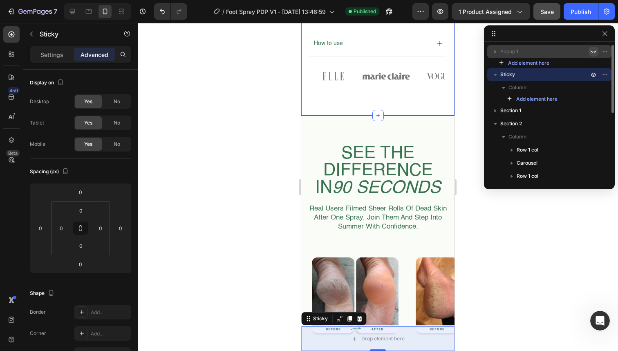
click at [594, 50] on icon "button" at bounding box center [594, 51] width 7 height 7
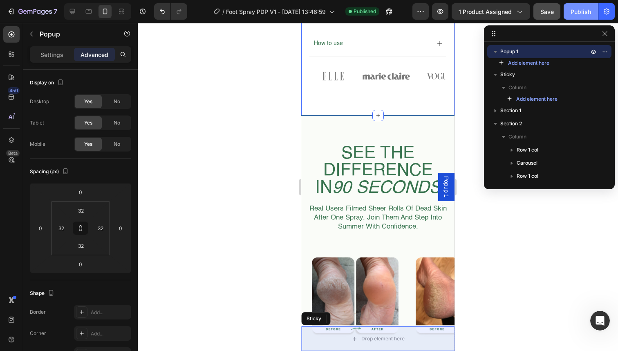
click at [573, 8] on div "Publish" at bounding box center [581, 11] width 20 height 9
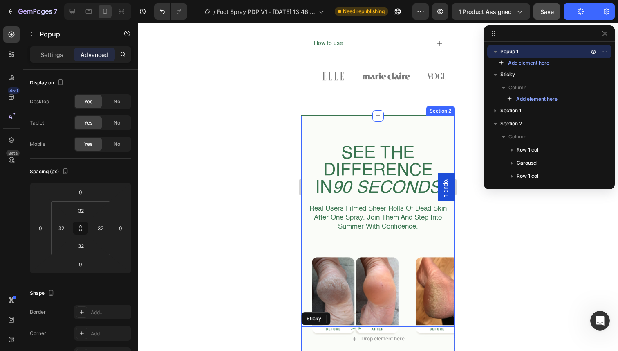
click at [494, 34] on icon at bounding box center [494, 33] width 7 height 7
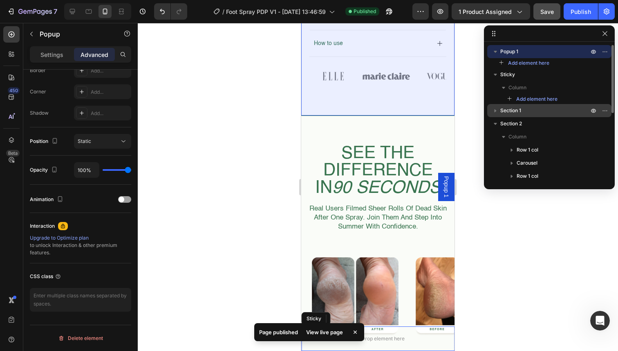
scroll to position [133, 0]
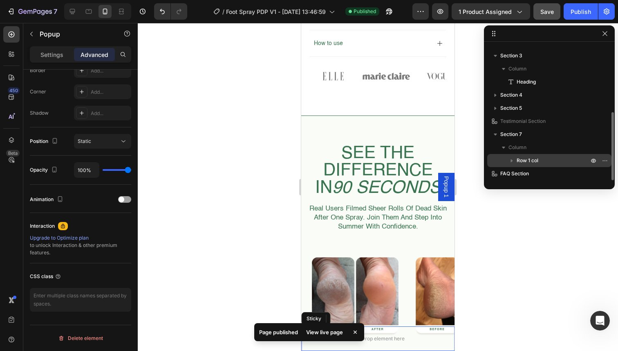
click at [511, 158] on icon "button" at bounding box center [512, 160] width 8 height 8
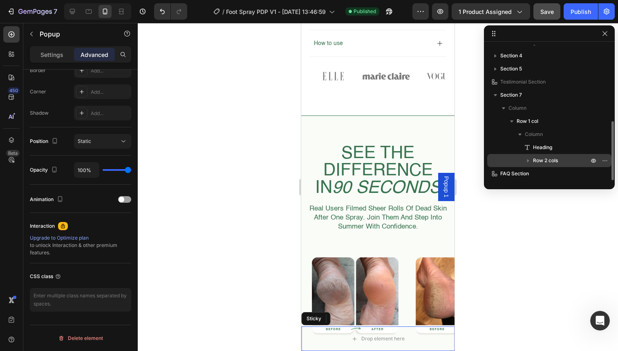
click at [528, 159] on icon "button" at bounding box center [529, 160] width 2 height 3
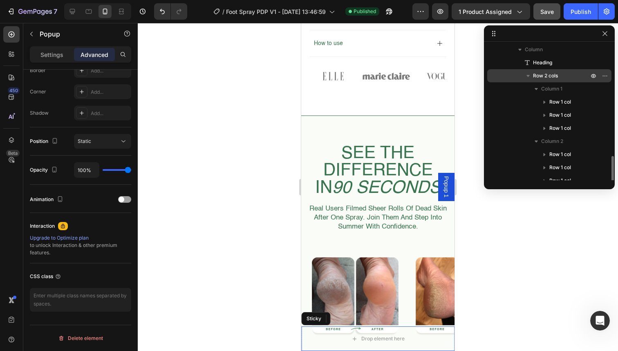
scroll to position [277, 0]
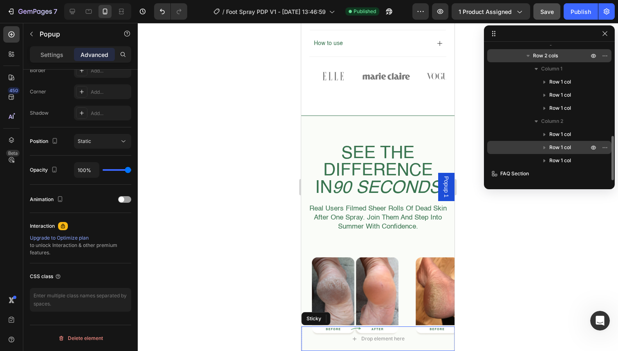
click at [514, 150] on div "Row 1 col" at bounding box center [550, 147] width 118 height 13
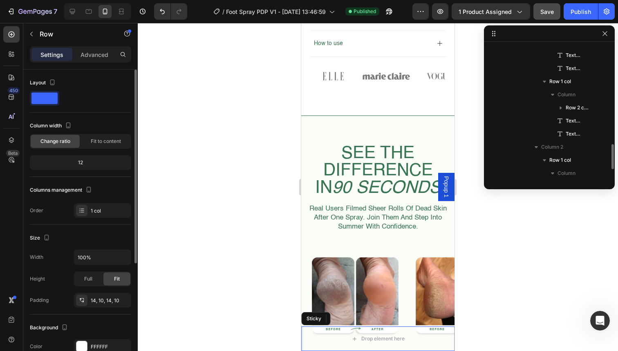
scroll to position [382, 0]
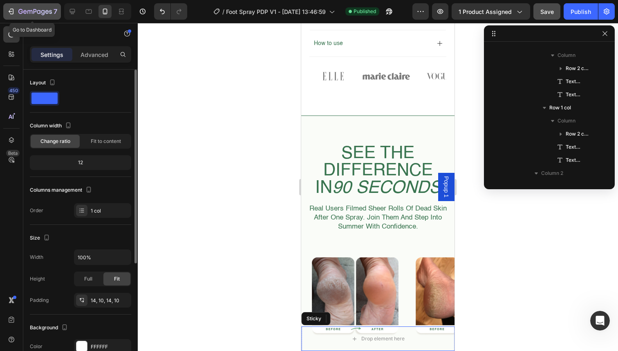
click at [11, 9] on icon "button" at bounding box center [11, 11] width 8 height 8
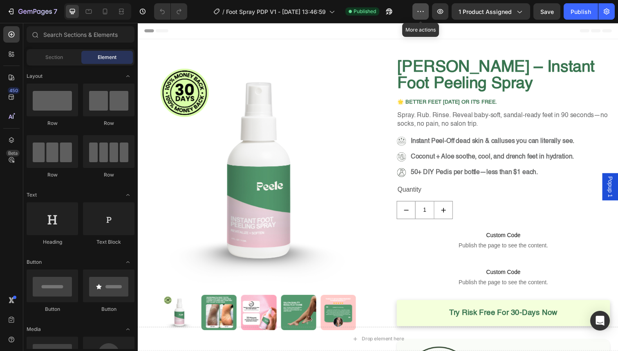
click at [418, 14] on icon "button" at bounding box center [421, 11] width 8 height 8
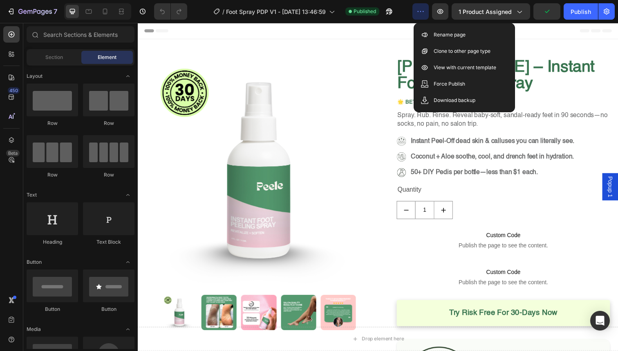
click at [418, 14] on icon "button" at bounding box center [421, 11] width 8 height 8
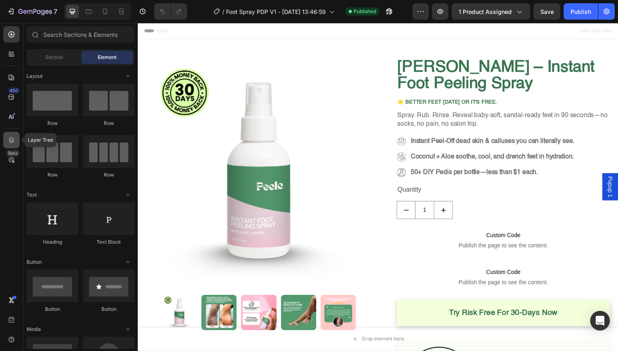
click at [10, 140] on icon at bounding box center [11, 140] width 5 height 6
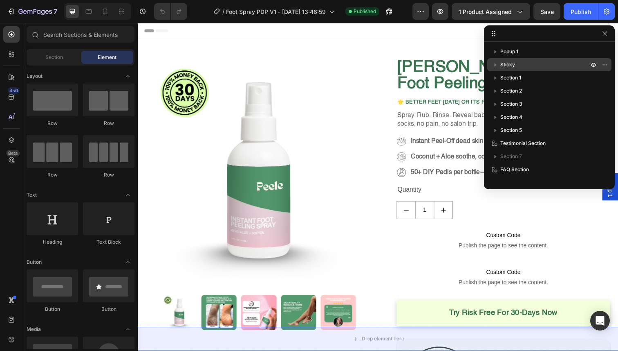
click at [533, 64] on p "Sticky" at bounding box center [546, 65] width 90 height 8
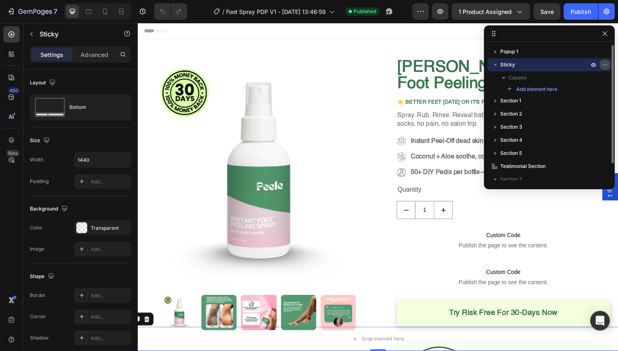
click at [606, 65] on icon "button" at bounding box center [605, 64] width 7 height 7
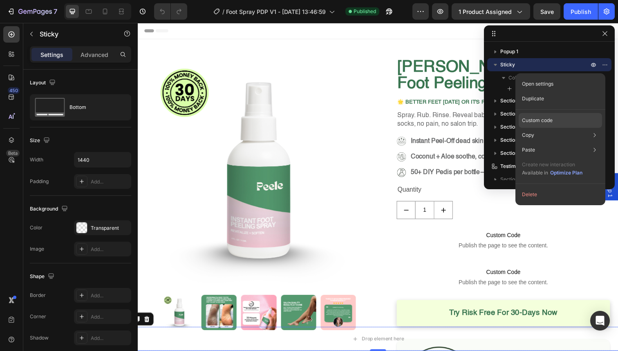
click at [561, 142] on div "Custom code" at bounding box center [560, 149] width 83 height 15
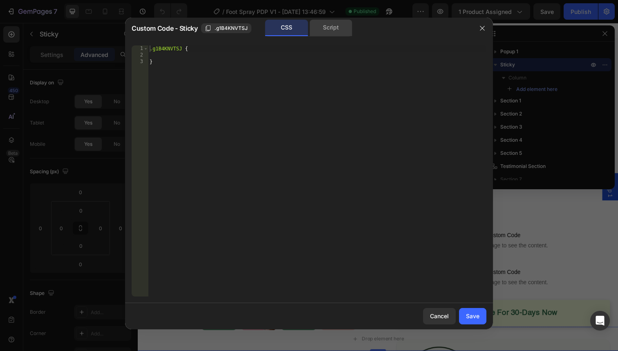
click at [340, 29] on div "Script" at bounding box center [331, 28] width 43 height 16
click at [296, 30] on div "CSS" at bounding box center [286, 28] width 43 height 16
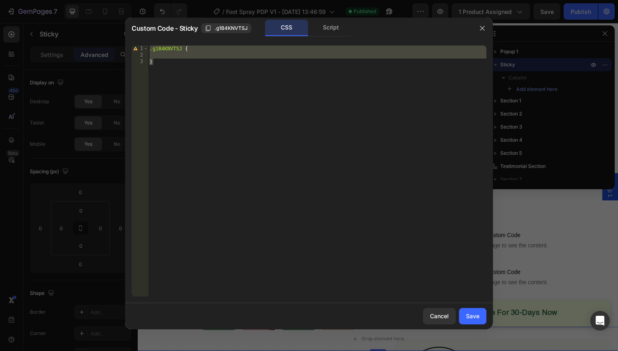
click at [259, 57] on div ".g1B4KNVTSJ { }" at bounding box center [317, 177] width 339 height 264
type textarea "}"
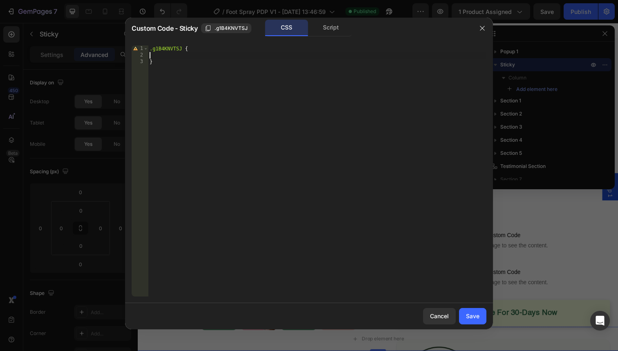
click at [253, 74] on div ".g1B4KNVTSJ { }" at bounding box center [317, 177] width 339 height 264
type textarea "}"
click at [479, 28] on icon "button" at bounding box center [482, 28] width 7 height 7
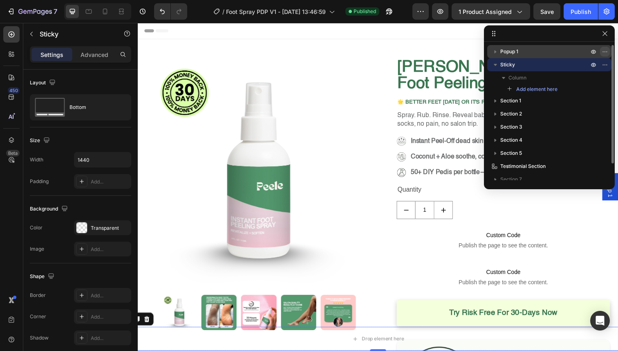
click at [606, 50] on icon "button" at bounding box center [605, 51] width 7 height 7
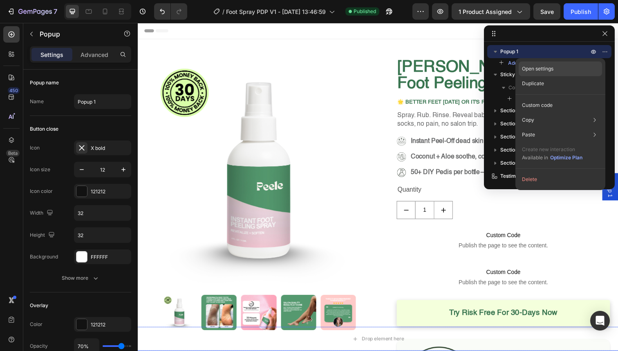
click at [586, 67] on div "Open settings" at bounding box center [560, 68] width 83 height 15
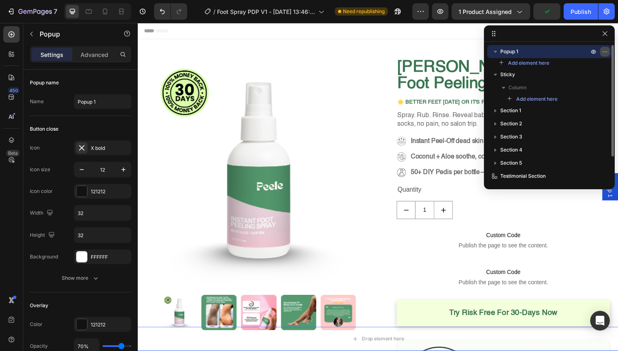
click at [604, 51] on icon "button" at bounding box center [605, 51] width 7 height 7
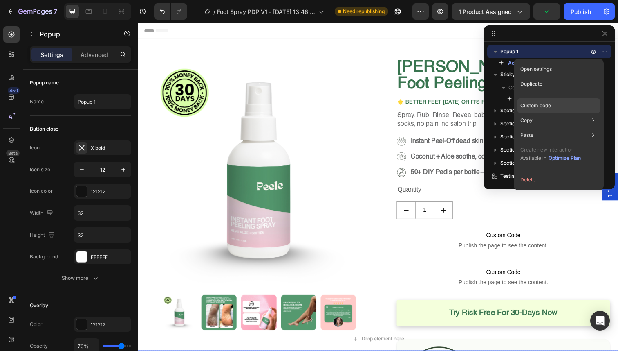
click at [582, 128] on div "Custom code" at bounding box center [558, 135] width 83 height 15
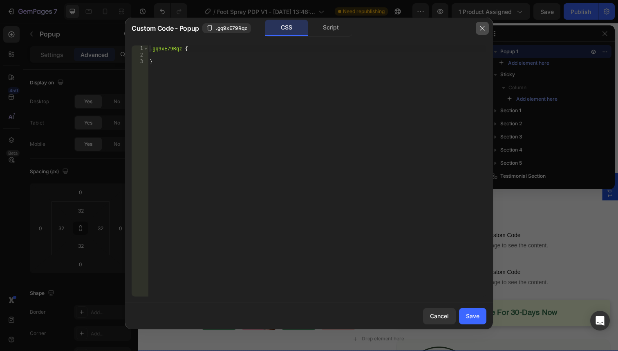
click at [487, 28] on button "button" at bounding box center [482, 28] width 13 height 13
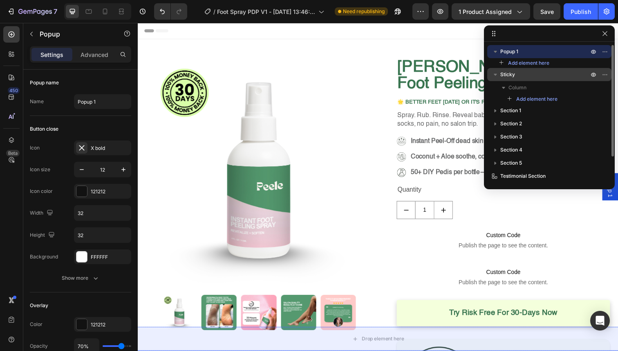
click at [523, 71] on p "Sticky" at bounding box center [546, 74] width 90 height 8
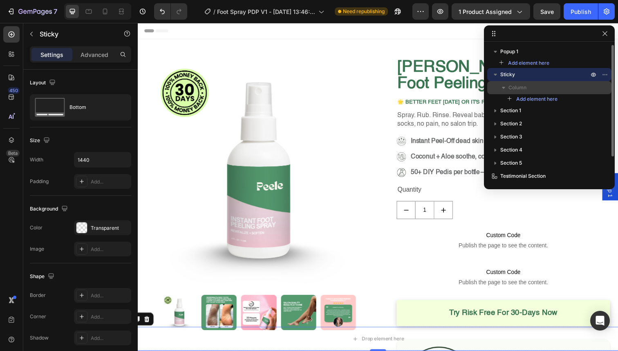
click at [527, 84] on p "Column" at bounding box center [550, 87] width 82 height 8
click at [571, 84] on p "Column" at bounding box center [550, 87] width 82 height 8
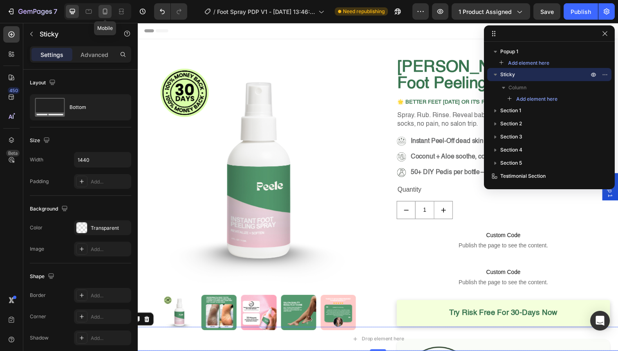
click at [110, 8] on div at bounding box center [105, 11] width 13 height 13
type input "100%"
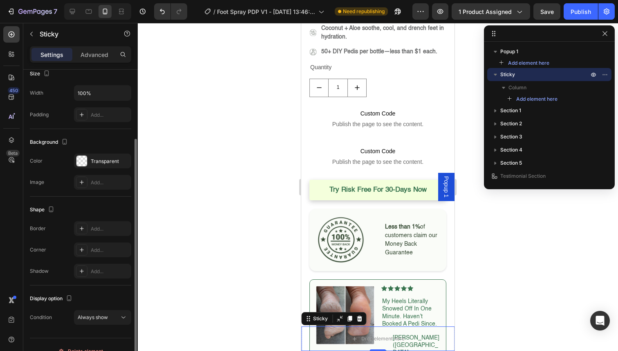
scroll to position [80, 0]
